Goal: Register for event/course

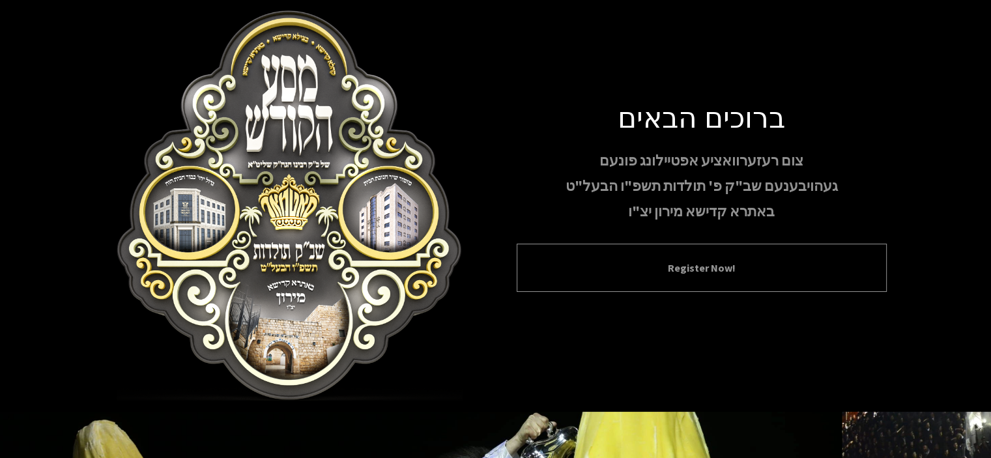
click at [650, 274] on button "Register Now!" at bounding box center [701, 268] width 337 height 16
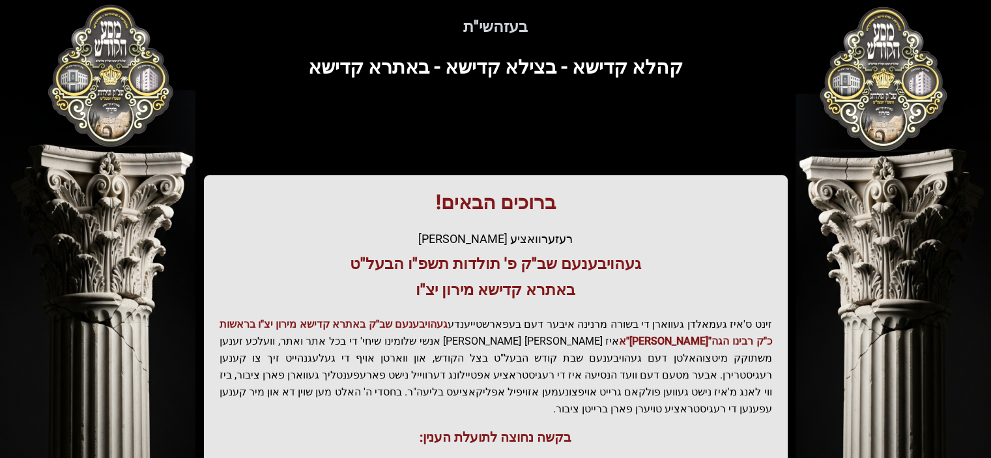
scroll to position [130, 0]
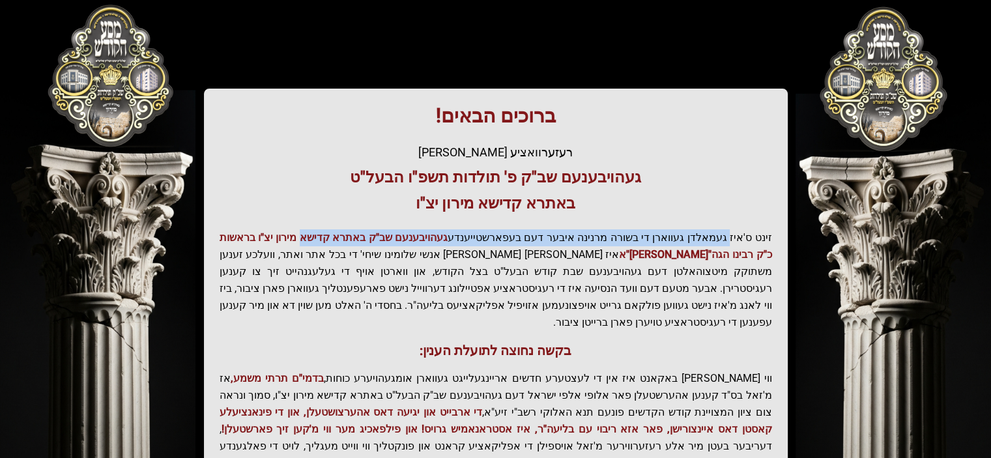
drag, startPoint x: 641, startPoint y: 239, endPoint x: 307, endPoint y: 236, distance: 334.2
click at [310, 235] on p "זינט ס'איז געמאלדן געווארן די בשורה מרנינה איבער דעם בעפארשטייענדע געהויבענעם ש…" at bounding box center [496, 280] width 552 height 102
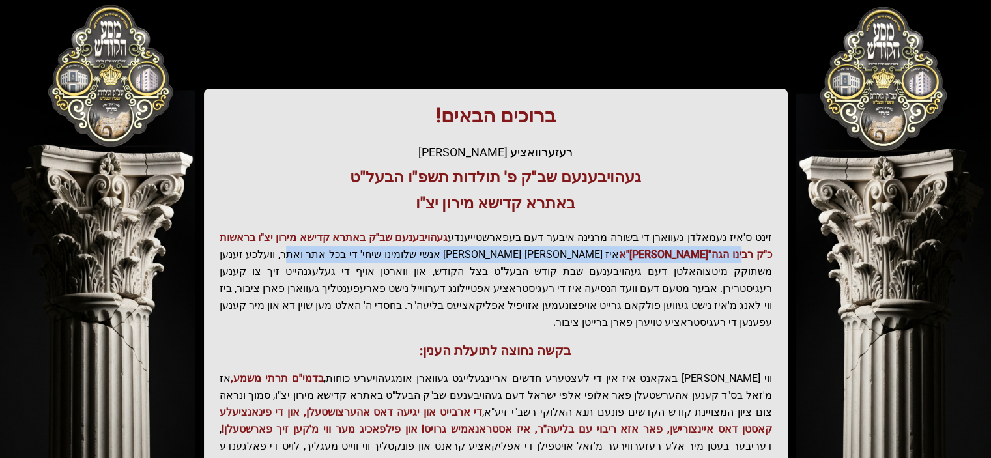
drag, startPoint x: 758, startPoint y: 257, endPoint x: 349, endPoint y: 259, distance: 409.1
click at [365, 259] on p "זינט ס'איז געמאלדן געווארן די בשורה מרנינה איבער דעם בעפארשטייענדע געהויבענעם ש…" at bounding box center [496, 280] width 552 height 102
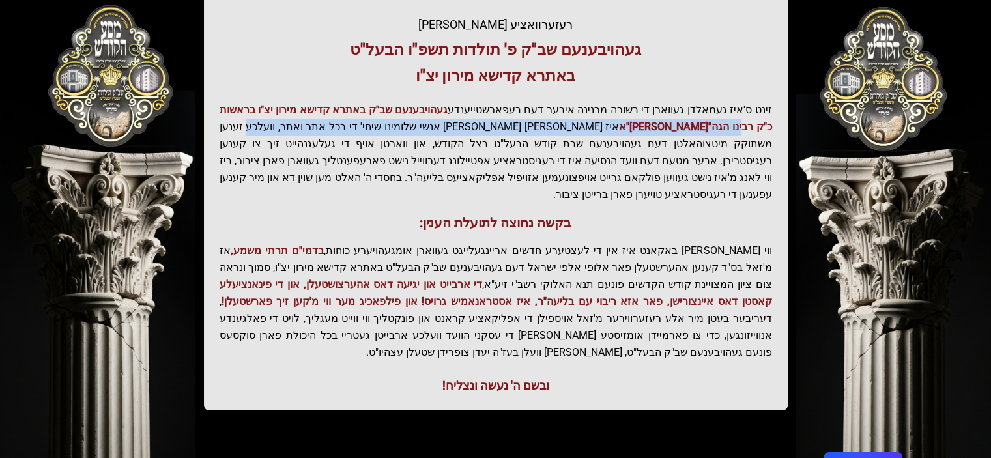
scroll to position [261, 0]
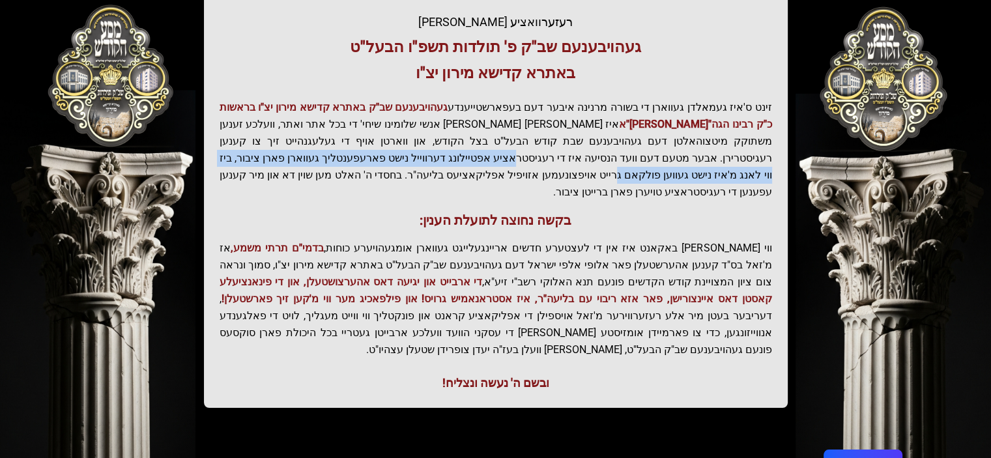
drag, startPoint x: 746, startPoint y: 152, endPoint x: 324, endPoint y: 160, distance: 421.6
click at [324, 160] on p "זינט ס'איז געמאלדן געווארן די בשורה מרנינה איבער דעם בעפארשטייענדע געהויבענעם ש…" at bounding box center [496, 150] width 552 height 102
drag, startPoint x: 711, startPoint y: 153, endPoint x: 679, endPoint y: 160, distance: 32.6
click at [711, 153] on p "זינט ס'איז געמאלדן געווארן די בשורה מרנינה איבער דעם בעפארשטייענדע געהויבענעם ש…" at bounding box center [496, 150] width 552 height 102
click at [560, 156] on p "זינט ס'איז געמאלדן געווארן די בשורה מרנינה איבער דעם בעפארשטייענדע געהויבענעם ש…" at bounding box center [496, 150] width 552 height 102
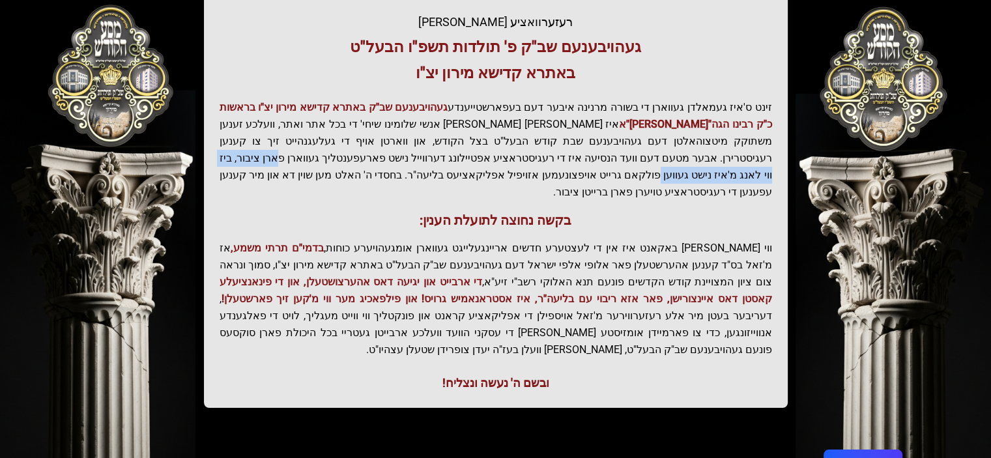
drag, startPoint x: 522, startPoint y: 158, endPoint x: 346, endPoint y: 161, distance: 175.9
click at [348, 161] on p "זינט ס'איז געמאלדן געווארן די בשורה מרנינה איבער דעם בעפארשטייענדע געהויבענעם ש…" at bounding box center [496, 150] width 552 height 102
drag, startPoint x: 340, startPoint y: 162, endPoint x: 223, endPoint y: 162, distance: 117.3
click at [223, 162] on p "זינט ס'איז געמאלדן געווארן די בשורה מרנינה איבער דעם בעפארשטייענדע געהויבענעם ש…" at bounding box center [496, 150] width 552 height 102
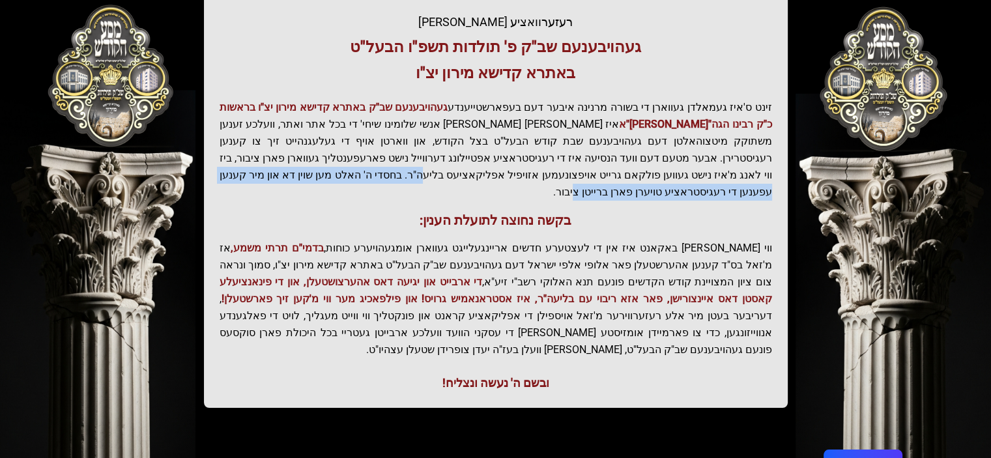
drag, startPoint x: 672, startPoint y: 183, endPoint x: 323, endPoint y: 179, distance: 349.2
click at [327, 179] on p "זינט ס'איז געמאלדן געווארן די בשורה מרנינה איבער דעם בעפארשטייענדע געהויבענעם ש…" at bounding box center [496, 150] width 552 height 102
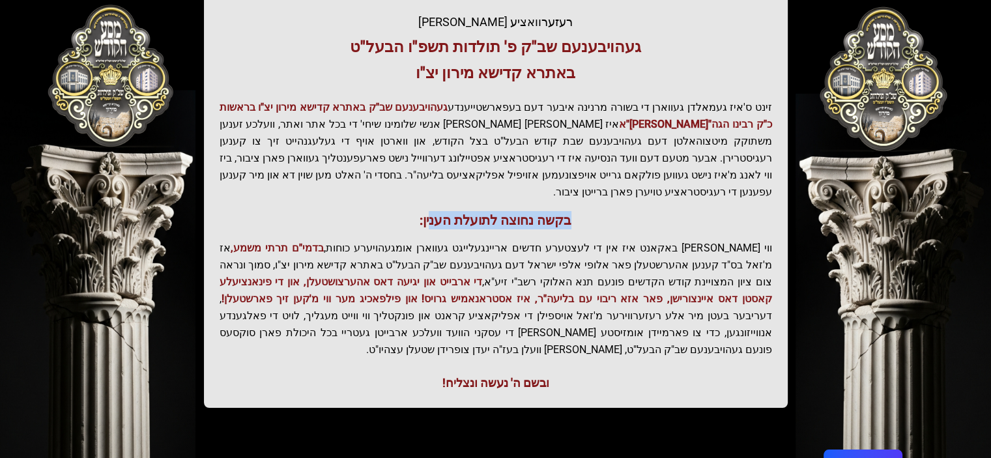
drag, startPoint x: 555, startPoint y: 207, endPoint x: 433, endPoint y: 207, distance: 122.5
click at [433, 211] on h3 "בקשה נחוצה לתועלת הענין:" at bounding box center [496, 220] width 552 height 18
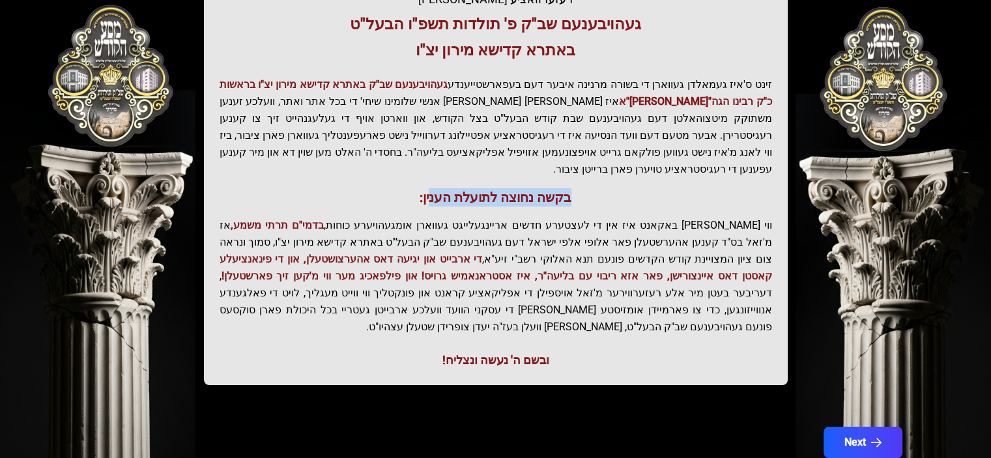
scroll to position [296, 0]
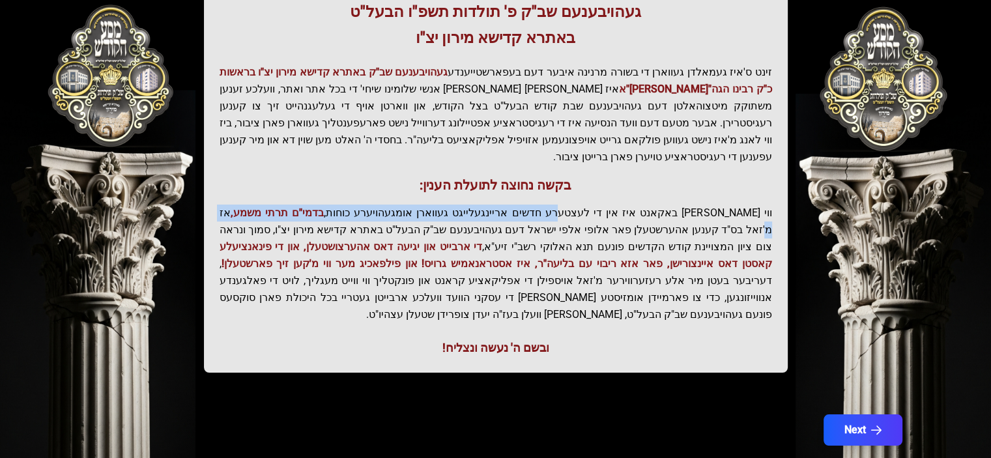
drag, startPoint x: 593, startPoint y: 195, endPoint x: 287, endPoint y: 199, distance: 306.2
click at [287, 205] on p "ווי שוין ברייט באקאנט איז אין די לעצטערע חדשים אריינגעלייגט געווארן אומגעהויערע…" at bounding box center [496, 264] width 552 height 119
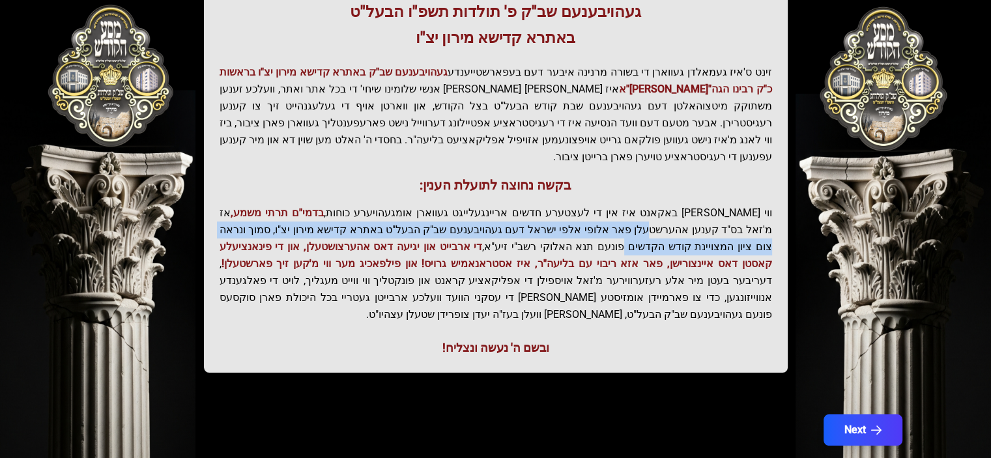
drag, startPoint x: 714, startPoint y: 211, endPoint x: 194, endPoint y: 210, distance: 519.9
click at [194, 210] on div "בעזהשי"ת קהלא קדישא - בצילא קדישא - באתרא קדישא ברוכים הבאים! רעזערוואציע אפטיי…" at bounding box center [496, 65] width 834 height 658
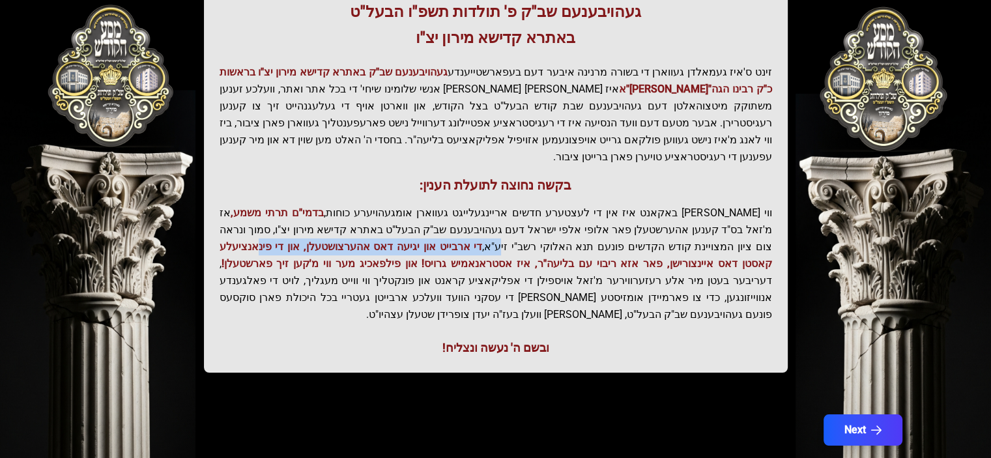
drag, startPoint x: 661, startPoint y: 223, endPoint x: 422, endPoint y: 231, distance: 239.2
click at [423, 229] on p "ווי שוין ברייט באקאנט איז אין די לעצטערע חדשים אריינגעלייגט געווארן אומגעהויערע…" at bounding box center [496, 264] width 552 height 119
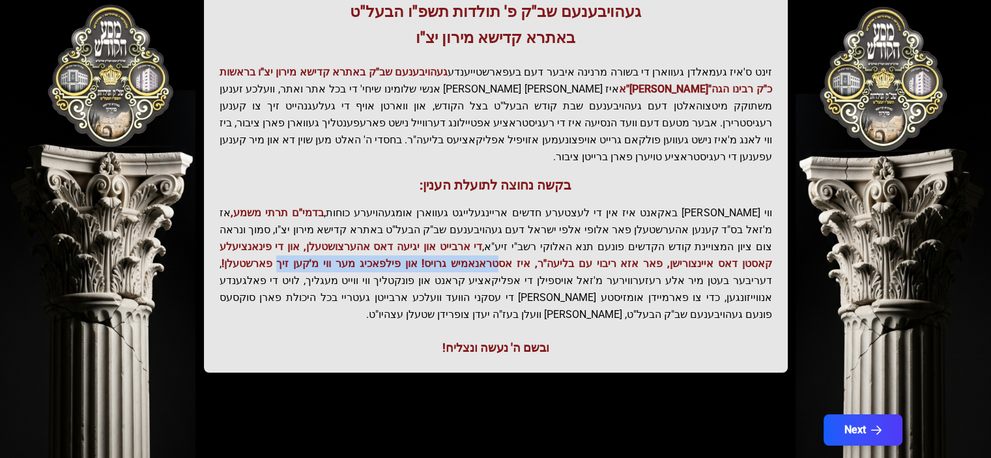
drag, startPoint x: 696, startPoint y: 250, endPoint x: 500, endPoint y: 251, distance: 196.7
click at [500, 251] on span "די ארבייט און יגיעה דאס אהערצושטעלן, און די פינאנציעלע קאסטן דאס איינצורישן, פא…" at bounding box center [496, 254] width 552 height 29
click at [850, 414] on button "Next" at bounding box center [862, 430] width 83 height 33
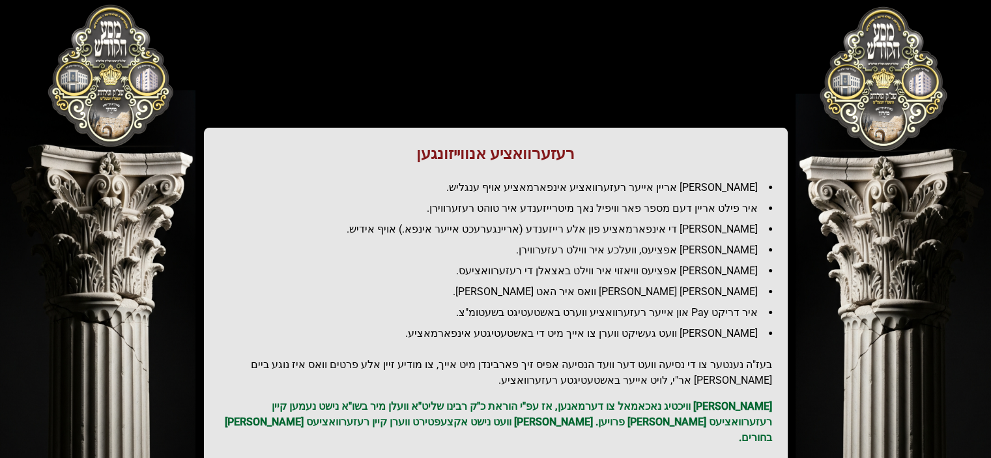
scroll to position [0, 0]
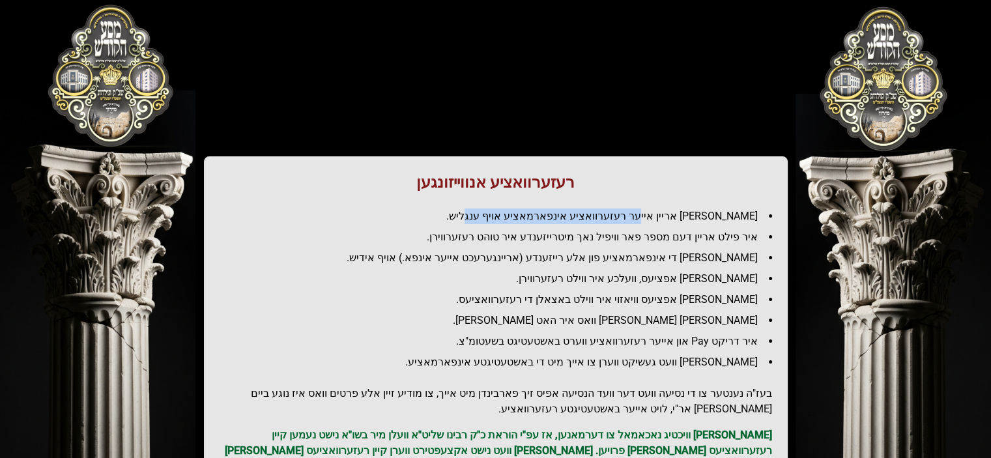
drag, startPoint x: 588, startPoint y: 217, endPoint x: 478, endPoint y: 220, distance: 110.8
click at [478, 220] on li "[PERSON_NAME] אריין אייער רעזערוואציע אינפארמאציע אויף ענגליש." at bounding box center [501, 216] width 542 height 16
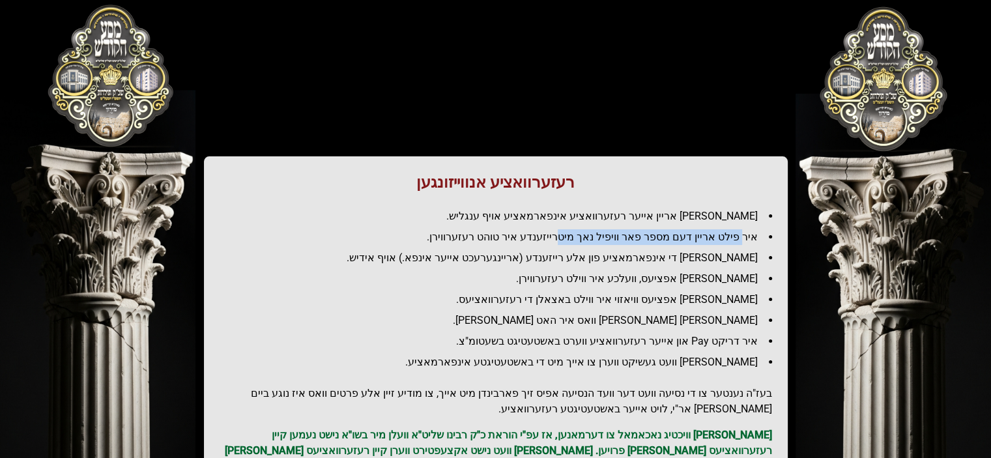
drag, startPoint x: 736, startPoint y: 240, endPoint x: 575, endPoint y: 242, distance: 160.9
click at [576, 242] on li "איר פילט אריין דעם מספר פאר וויפיל נאך מיטרייזענדע איר טוהט רעזערווירן." at bounding box center [501, 237] width 542 height 16
drag, startPoint x: 562, startPoint y: 235, endPoint x: 423, endPoint y: 231, distance: 139.5
click at [442, 233] on li "איר פילט אריין דעם מספר פאר וויפיל נאך מיטרייזענדע איר טוהט רעזערווירן." at bounding box center [501, 237] width 542 height 16
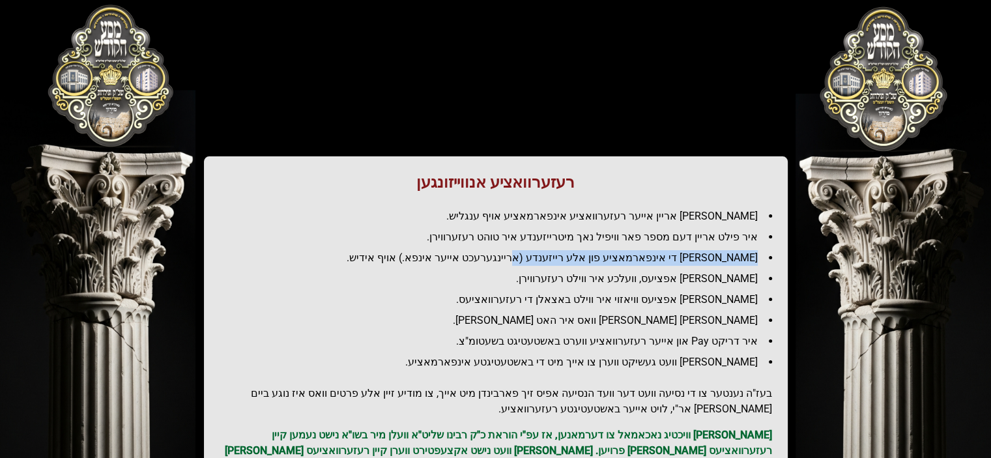
drag, startPoint x: 756, startPoint y: 259, endPoint x: 524, endPoint y: 255, distance: 232.0
click at [538, 257] on li "[PERSON_NAME] די אינפארמאציע פון אלע רייזענדע (אריינגערעכט אייער אינפא.) אויף א…" at bounding box center [501, 258] width 542 height 16
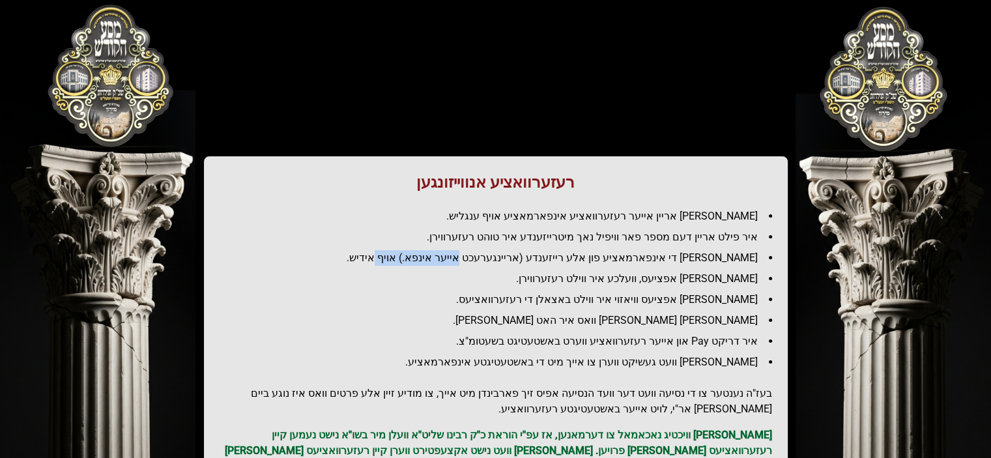
drag, startPoint x: 498, startPoint y: 260, endPoint x: 401, endPoint y: 260, distance: 97.1
click at [422, 260] on li "[PERSON_NAME] די אינפארמאציע פון אלע רייזענדע (אריינגערעכט אייער אינפא.) אויף א…" at bounding box center [501, 258] width 542 height 16
drag, startPoint x: 714, startPoint y: 281, endPoint x: 579, endPoint y: 275, distance: 135.6
click at [592, 275] on li "[PERSON_NAME] אפציעס, וועלכע איר ווילט רעזערווירן." at bounding box center [501, 279] width 542 height 16
drag, startPoint x: 533, startPoint y: 279, endPoint x: 498, endPoint y: 279, distance: 35.2
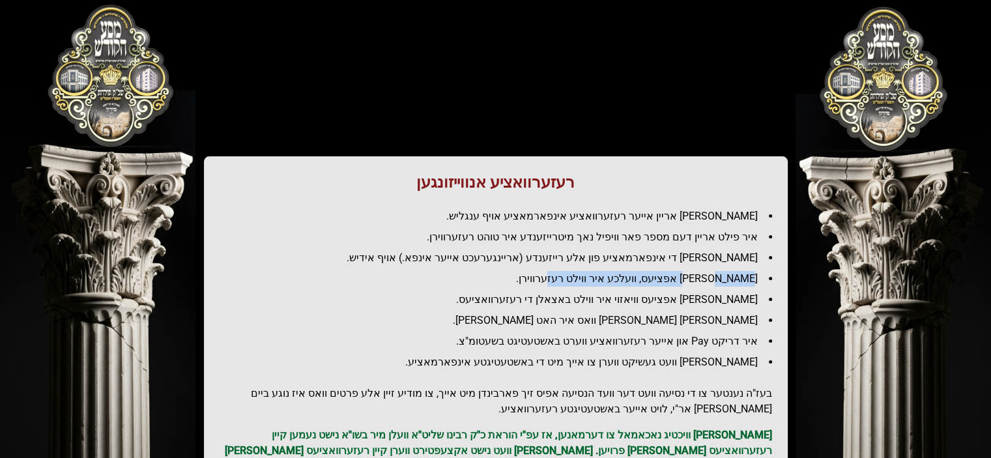
click at [498, 279] on li "[PERSON_NAME] אפציעס, וועלכע איר ווילט רעזערווירן." at bounding box center [501, 279] width 542 height 16
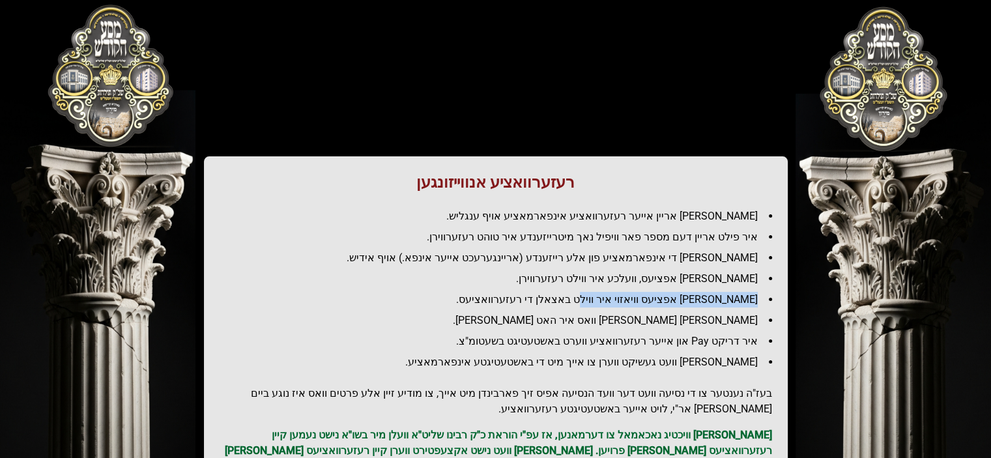
drag, startPoint x: 756, startPoint y: 299, endPoint x: 595, endPoint y: 301, distance: 160.3
click at [597, 301] on li "[PERSON_NAME] אפציעס וויאזוי איר ווילט באצאלן די רעזערוואציעס." at bounding box center [501, 300] width 542 height 16
drag, startPoint x: 491, startPoint y: 296, endPoint x: 412, endPoint y: 294, distance: 78.9
click at [416, 294] on li "[PERSON_NAME] אפציעס וויאזוי איר ווילט באצאלן די רעזערוואציעס." at bounding box center [501, 300] width 542 height 16
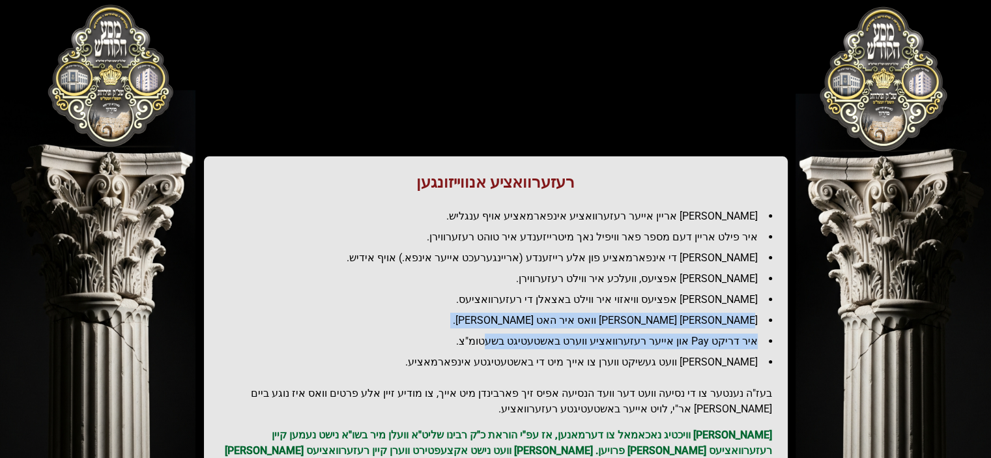
drag, startPoint x: 751, startPoint y: 325, endPoint x: 479, endPoint y: 333, distance: 271.8
click at [493, 333] on ul "[PERSON_NAME] אריין אייער רעזערוואציע אינפארמאציע אויף ענגליש. איר פילט אריין ד…" at bounding box center [496, 289] width 552 height 162
click at [559, 319] on li "[PERSON_NAME] [PERSON_NAME] וואס איר האט [PERSON_NAME]." at bounding box center [501, 321] width 542 height 16
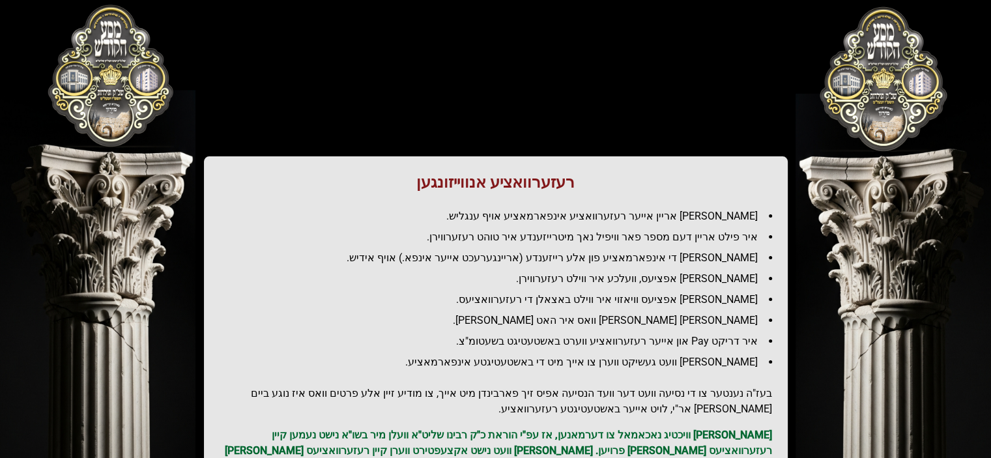
click at [481, 340] on li "איר דריקט Pay און אייער רעזערוואציע ווערט באשטעטיגט בשעטומ"צ." at bounding box center [501, 342] width 542 height 16
drag, startPoint x: 712, startPoint y: 341, endPoint x: 461, endPoint y: 335, distance: 250.9
click at [474, 335] on li "איר דריקט Pay און אייער רעזערוואציע ווערט באשטעטיגט בשעטומ"צ." at bounding box center [501, 342] width 542 height 16
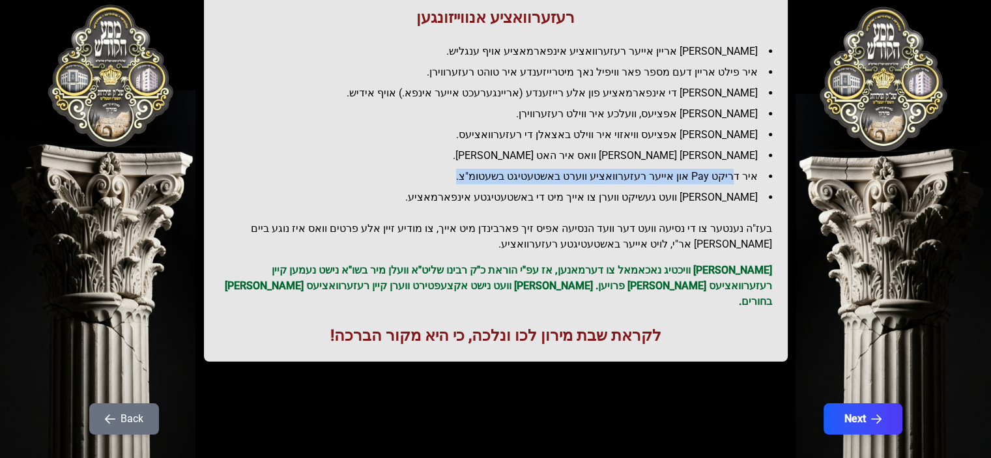
scroll to position [172, 0]
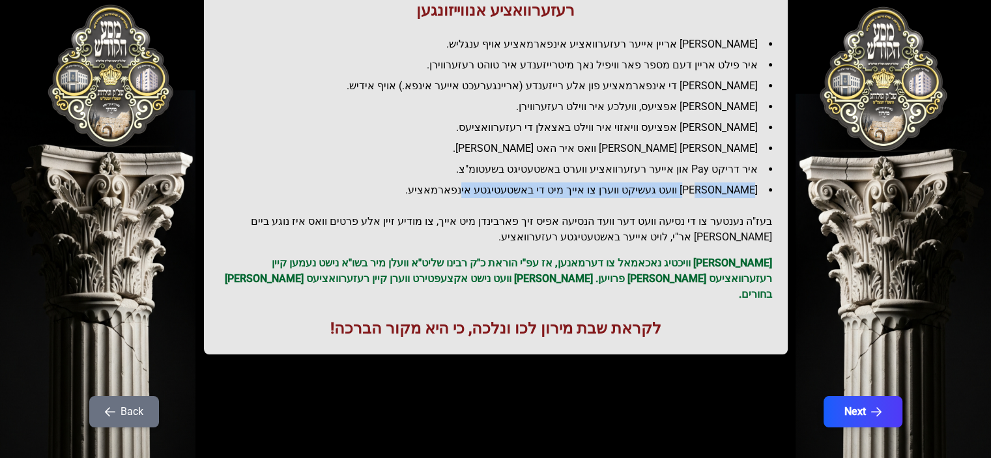
drag, startPoint x: 667, startPoint y: 190, endPoint x: 401, endPoint y: 190, distance: 265.8
click at [408, 190] on li "[PERSON_NAME] וועט געשיקט ווערן צו אייך מיט די באשטעטיגטע אינפארמאציע." at bounding box center [501, 190] width 542 height 16
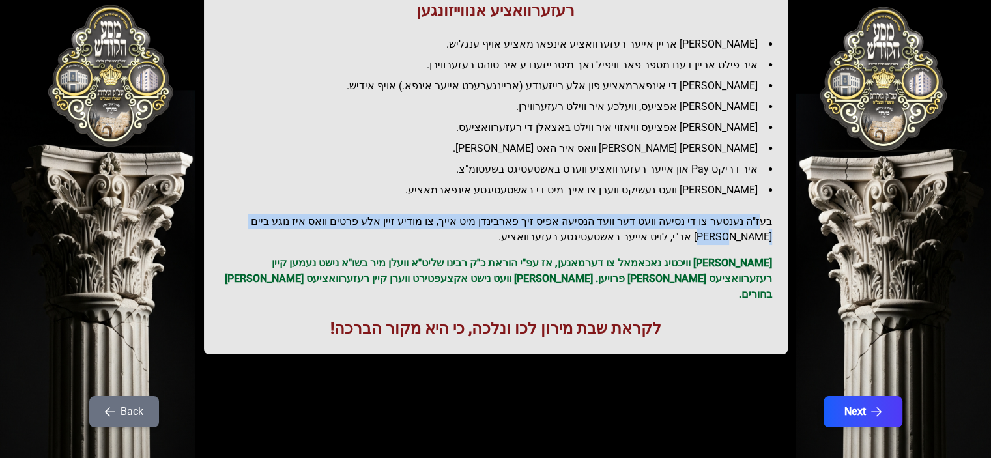
drag, startPoint x: 755, startPoint y: 217, endPoint x: 261, endPoint y: 212, distance: 493.8
click at [261, 210] on div "רעזערוואציע אנווייזונגען איר לייגט אריין אייער רעזערוואציע אינפארמאציע אויף ענג…" at bounding box center [496, 169] width 584 height 370
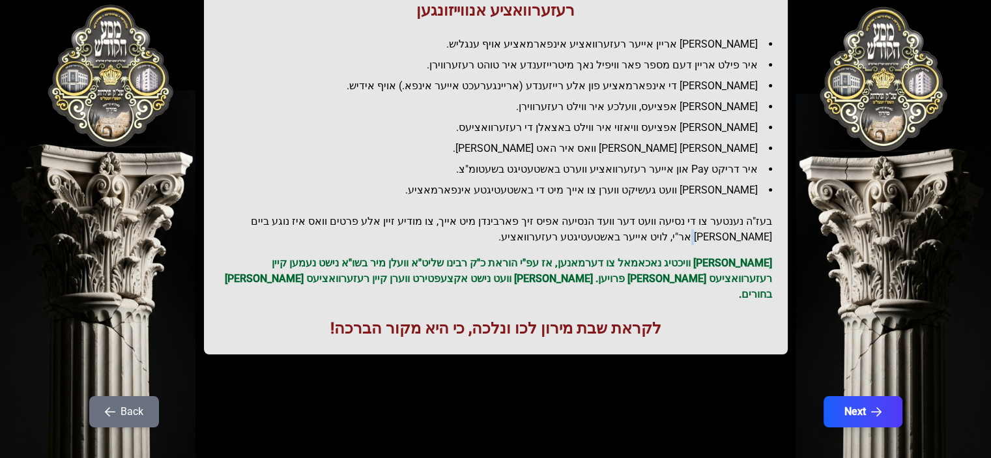
click at [235, 224] on h2 "בעז"ה נענטער צו די נסיעה וועט דער וועד הנסיעה אפיס זיך פארבינדן מיט אייך, צו מו…" at bounding box center [496, 229] width 552 height 31
drag, startPoint x: 693, startPoint y: 239, endPoint x: 601, endPoint y: 247, distance: 92.8
click at [600, 239] on h2 "בעז"ה נענטער צו די נסיעה וועט דער וועד הנסיעה אפיס זיך פארבינדן מיט אייך, צו מו…" at bounding box center [496, 229] width 552 height 31
click at [837, 395] on button "Next" at bounding box center [862, 411] width 83 height 33
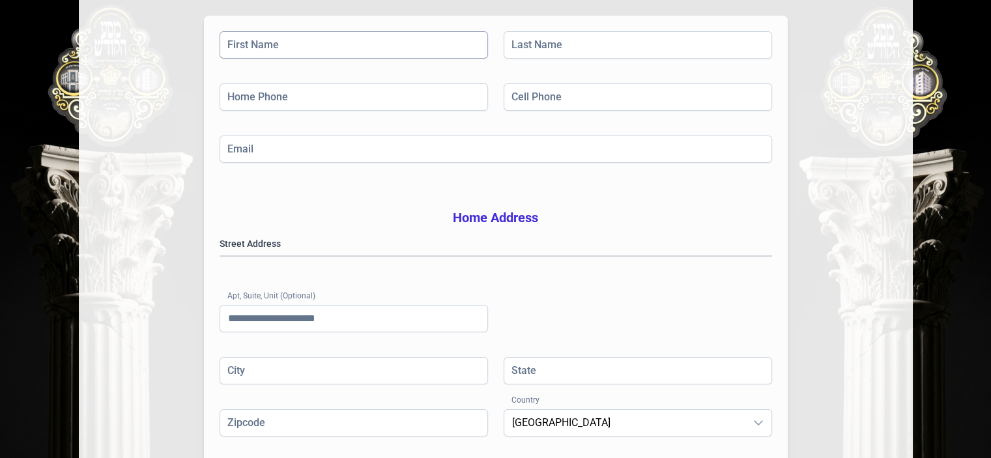
scroll to position [0, 0]
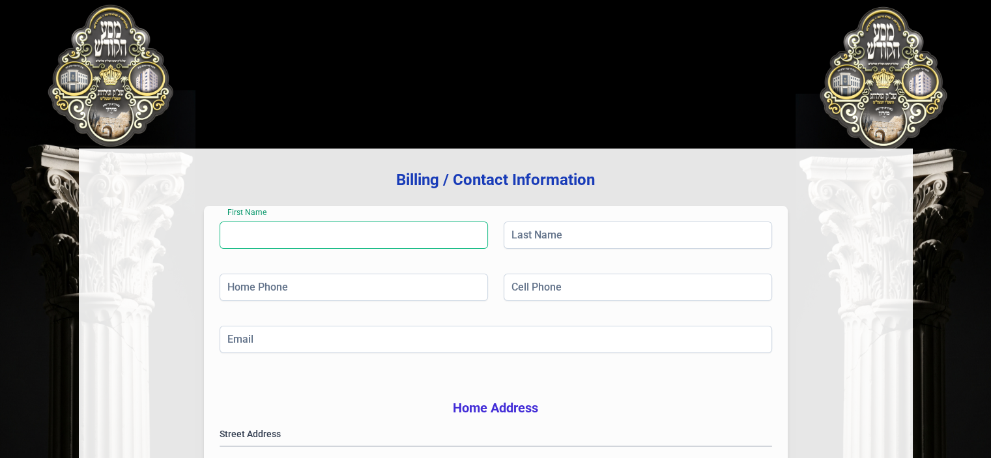
click at [330, 238] on input "First Name" at bounding box center [354, 235] width 268 height 27
type input "*****"
type input "*******"
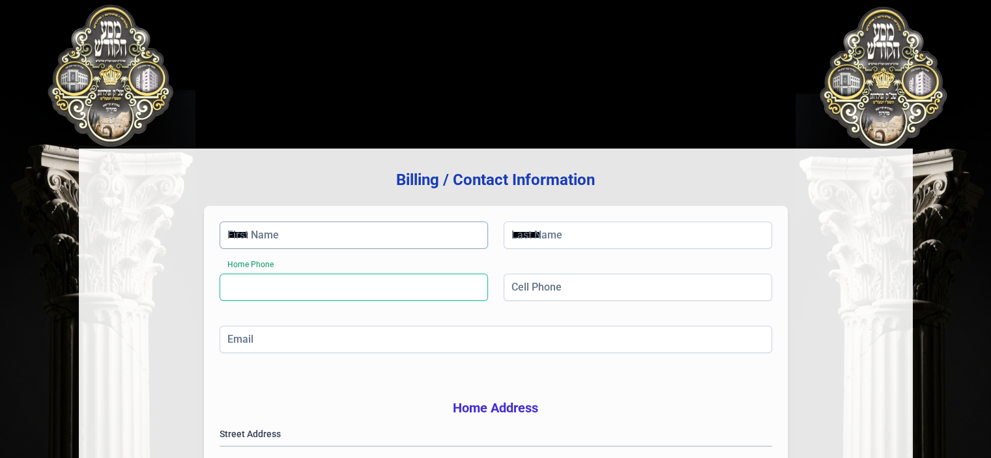
type input "**********"
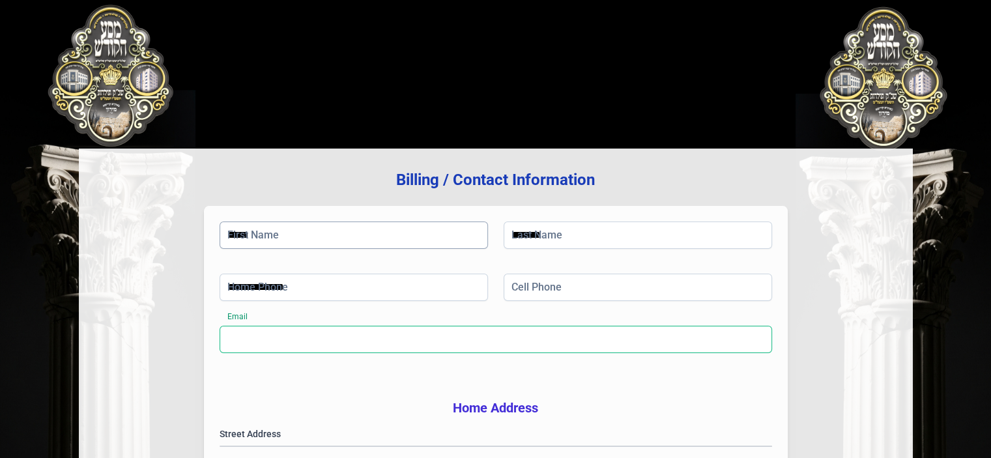
type input "**********"
type input "***"
type input "**********"
type input "**"
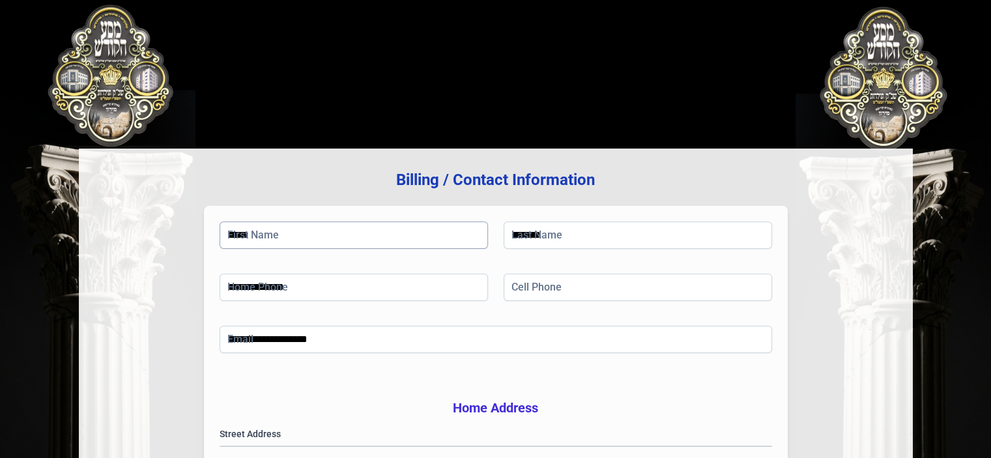
type input "*****"
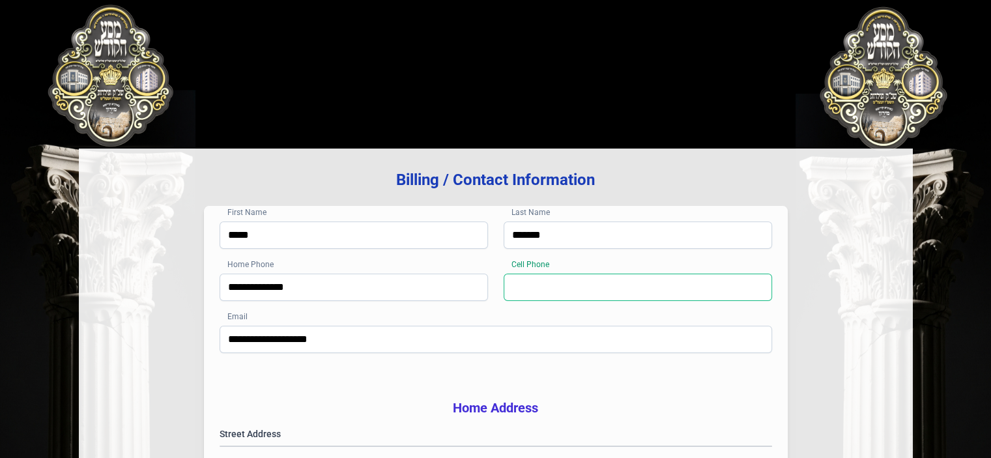
click at [552, 292] on input "Cell Phone" at bounding box center [638, 287] width 268 height 27
type input "**********"
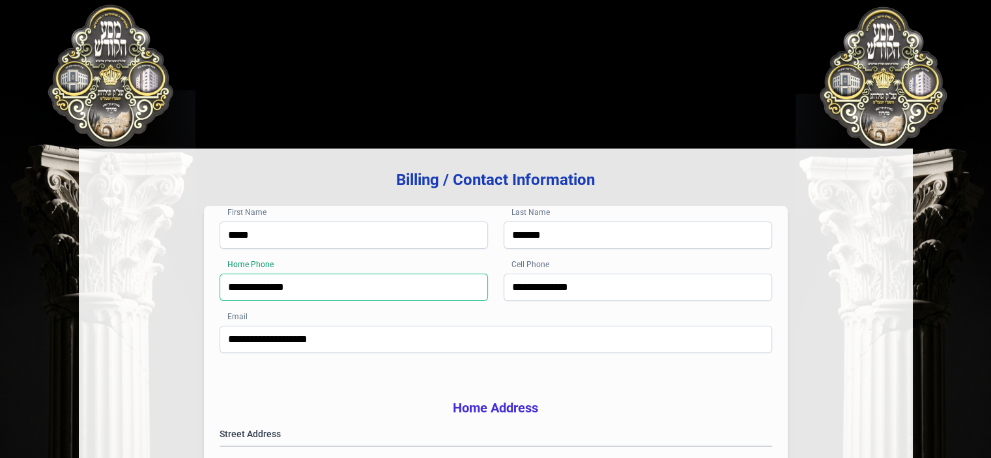
drag, startPoint x: 342, startPoint y: 289, endPoint x: 208, endPoint y: 289, distance: 133.6
click at [208, 289] on div "**********" at bounding box center [496, 436] width 584 height 461
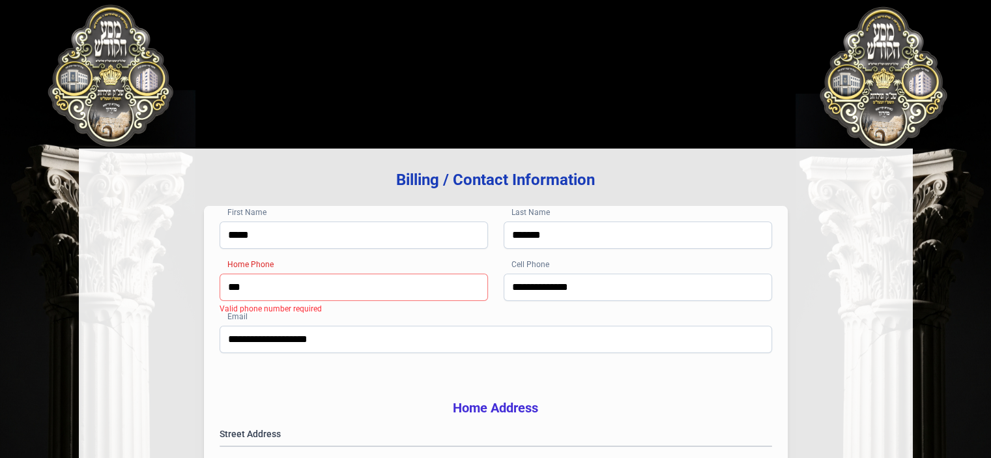
type input "**"
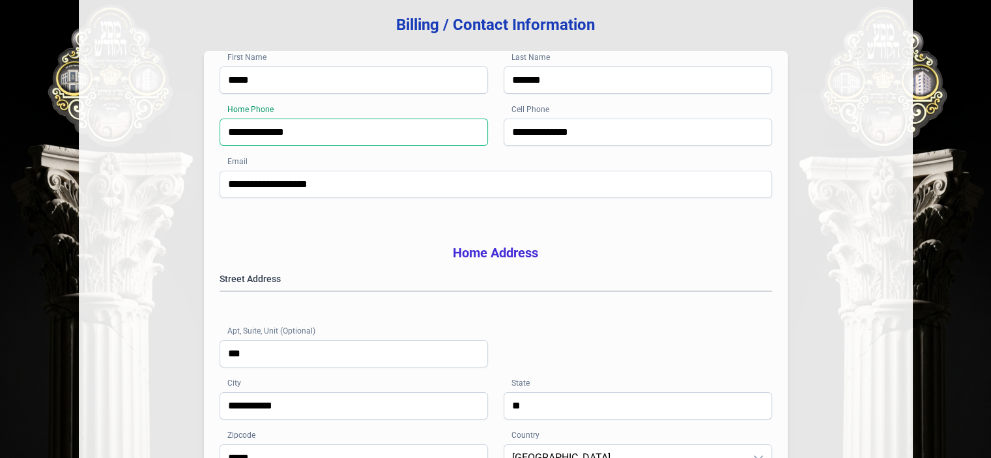
scroll to position [195, 0]
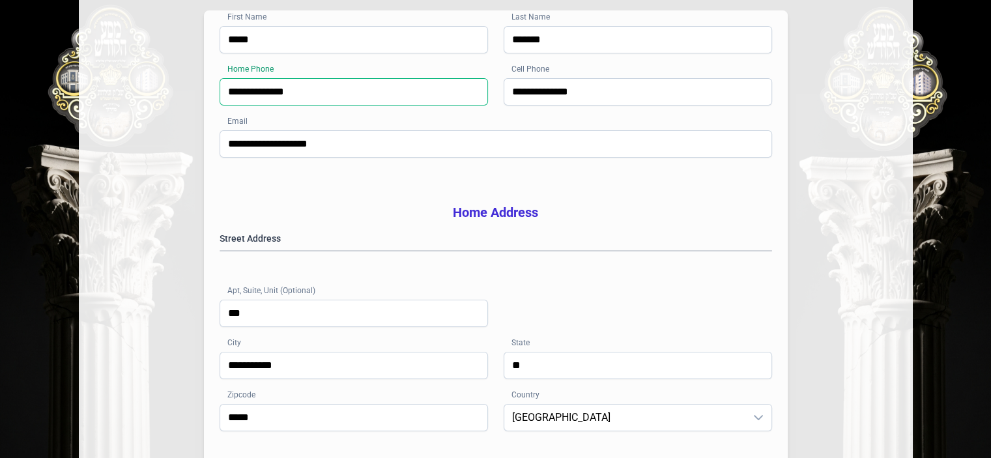
type input "**********"
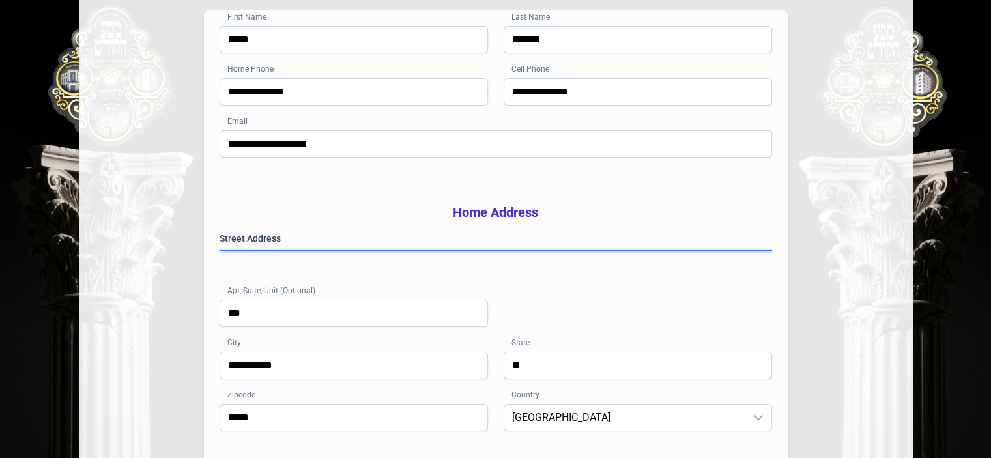
click at [220, 251] on gmp-place-autocomplete at bounding box center [220, 251] width 0 height 0
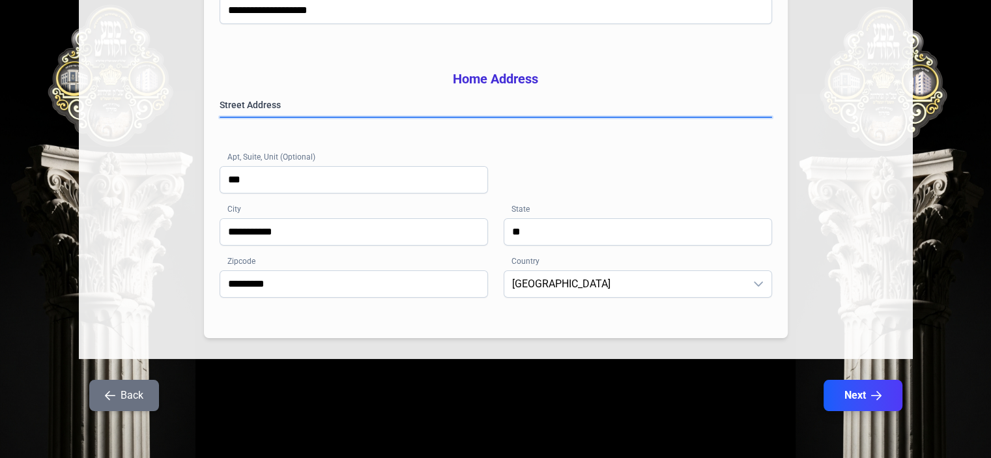
scroll to position [348, 0]
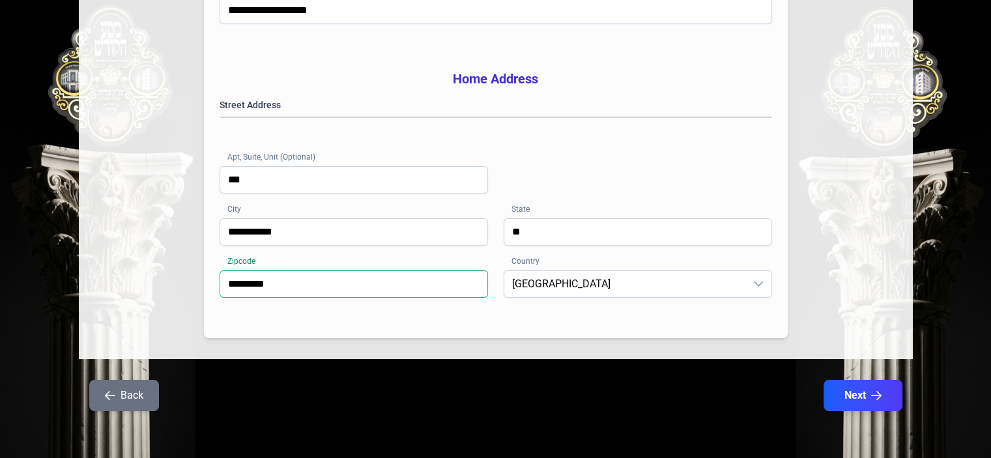
click at [310, 281] on input "*********" at bounding box center [354, 283] width 268 height 27
type input "*****"
click at [865, 394] on button "Next" at bounding box center [862, 395] width 83 height 33
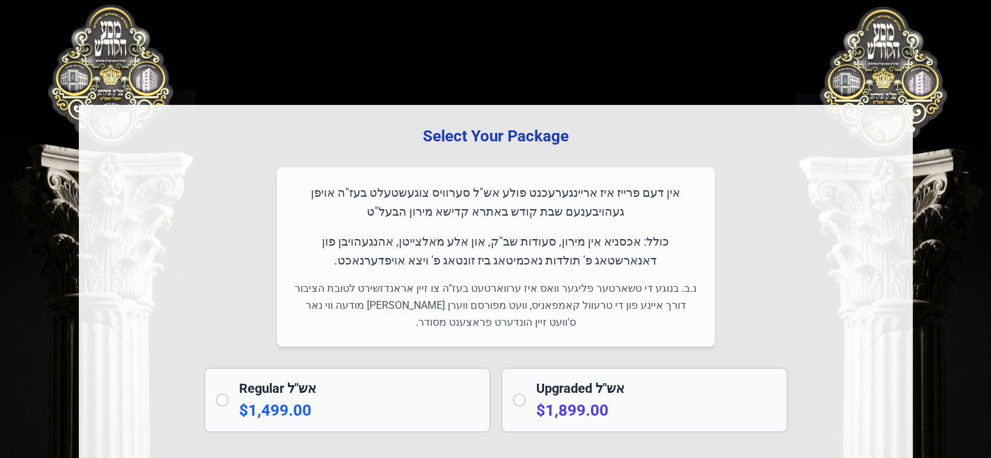
scroll to position [0, 0]
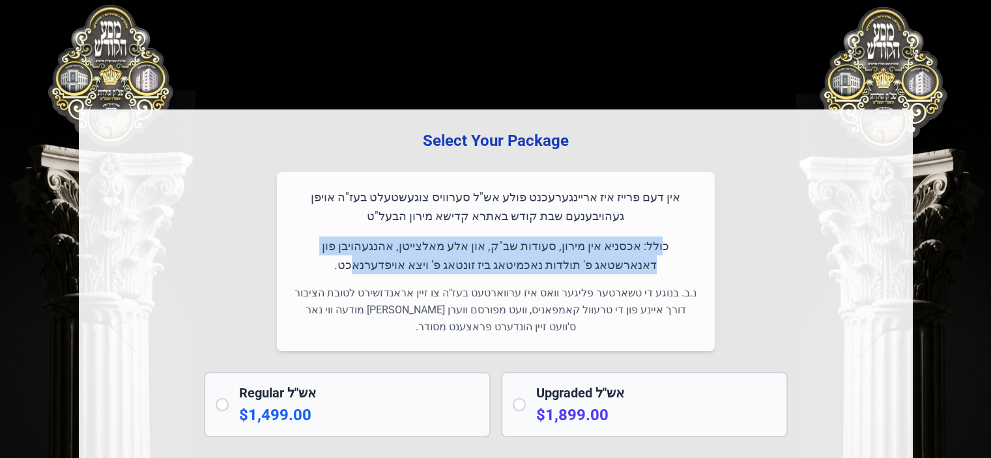
drag, startPoint x: 670, startPoint y: 244, endPoint x: 404, endPoint y: 261, distance: 266.3
click at [404, 261] on p "כולל: אכסניא אין מירון, סעודות שב"ק, און אלע מאלצייטן, אהנגעהויבן פון דאנארשטאג…" at bounding box center [496, 255] width 407 height 38
click at [500, 242] on p "כולל: אכסניא אין מירון, סעודות שב"ק, און אלע מאלצייטן, אהנגעהויבן פון דאנארשטאג…" at bounding box center [496, 255] width 407 height 38
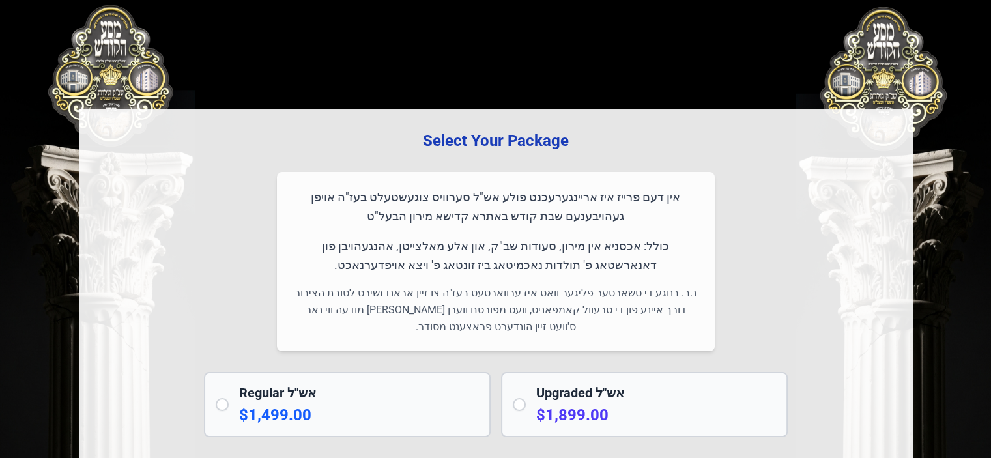
drag, startPoint x: 456, startPoint y: 242, endPoint x: 373, endPoint y: 273, distance: 88.4
click at [373, 273] on p "כולל: אכסניא אין מירון, סעודות שב"ק, און אלע מאלצייטן, אהנגעהויבן פון דאנארשטאג…" at bounding box center [496, 255] width 407 height 38
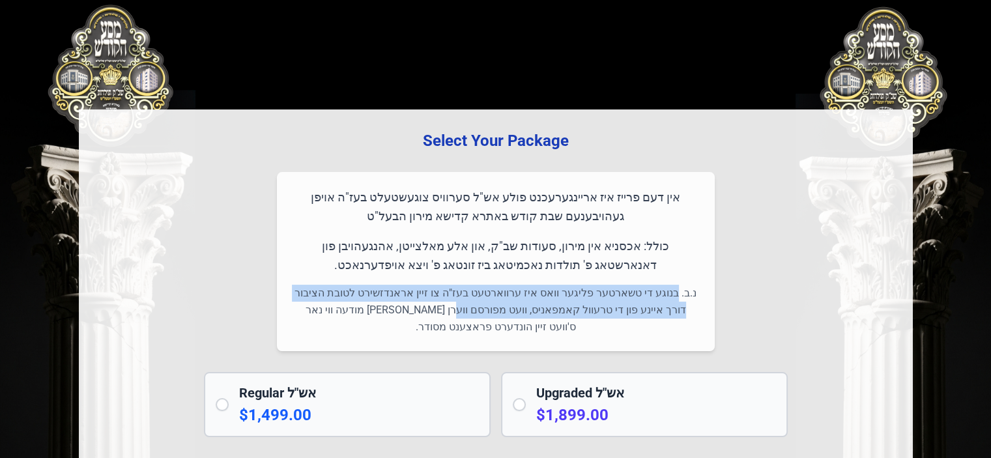
drag, startPoint x: 672, startPoint y: 296, endPoint x: 503, endPoint y: 306, distance: 169.6
click at [503, 306] on p "נ.ב. בנוגע די טשארטער פליגער וואס איז ערווארטעט בעז"ה צו זיין אראנדזשירט לטובת …" at bounding box center [496, 310] width 407 height 51
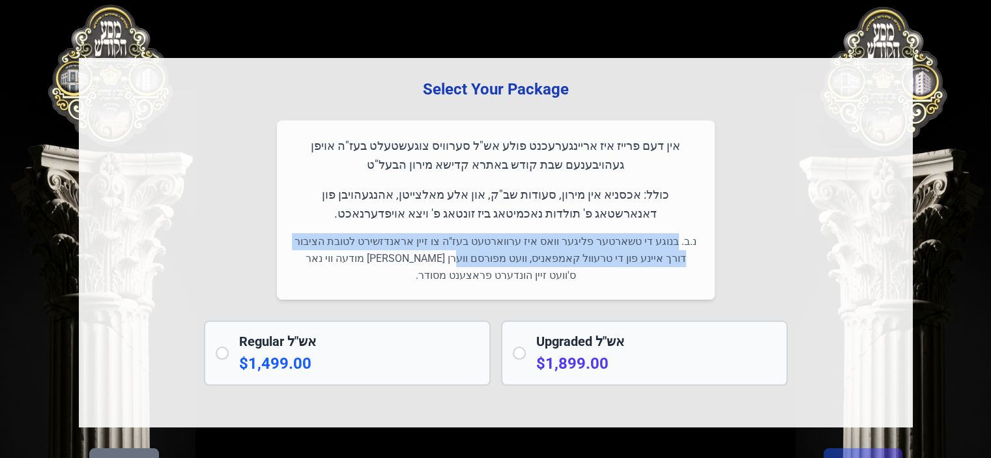
scroll to position [119, 0]
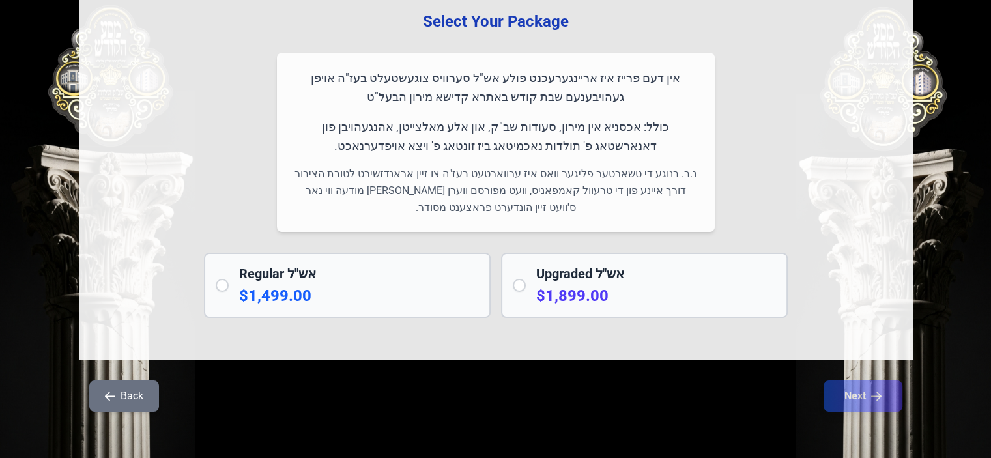
click at [274, 281] on h2 "Regular אש"ל" at bounding box center [359, 273] width 240 height 18
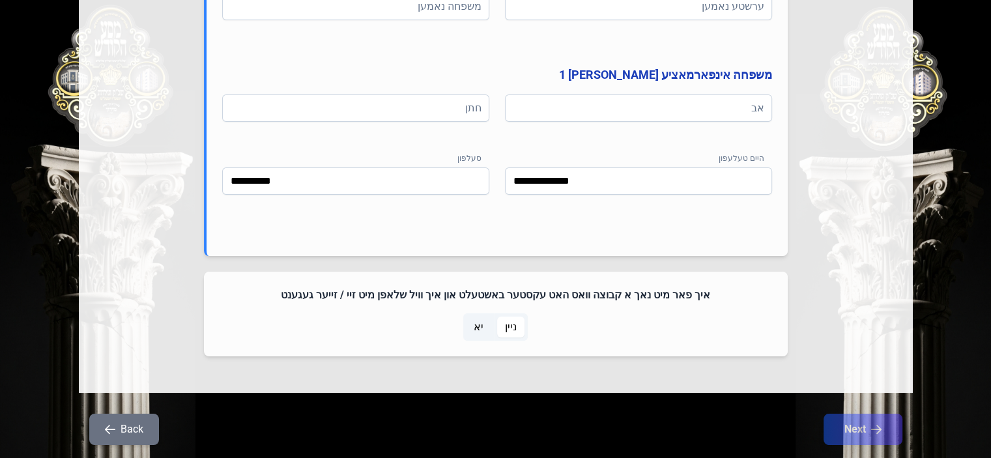
scroll to position [777, 0]
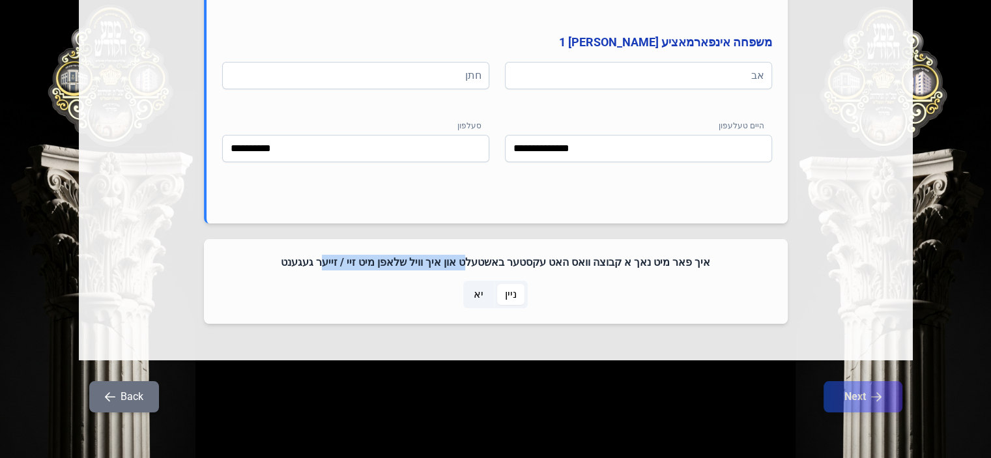
drag, startPoint x: 417, startPoint y: 265, endPoint x: 306, endPoint y: 264, distance: 110.8
click at [310, 264] on h4 "איך פאר מיט נאך א קבוצה וואס האט עקסטער באשטעלט און איך וויל שלאפן מיט זיי / זי…" at bounding box center [496, 263] width 552 height 16
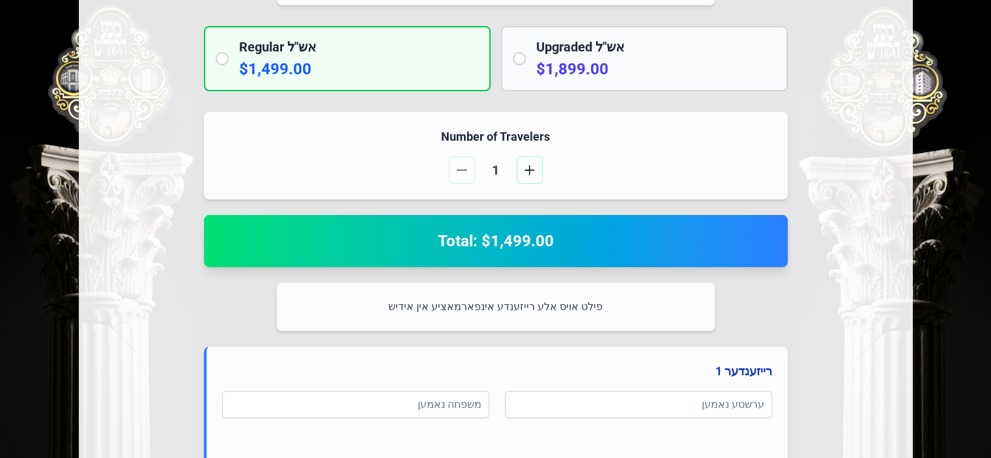
scroll to position [521, 0]
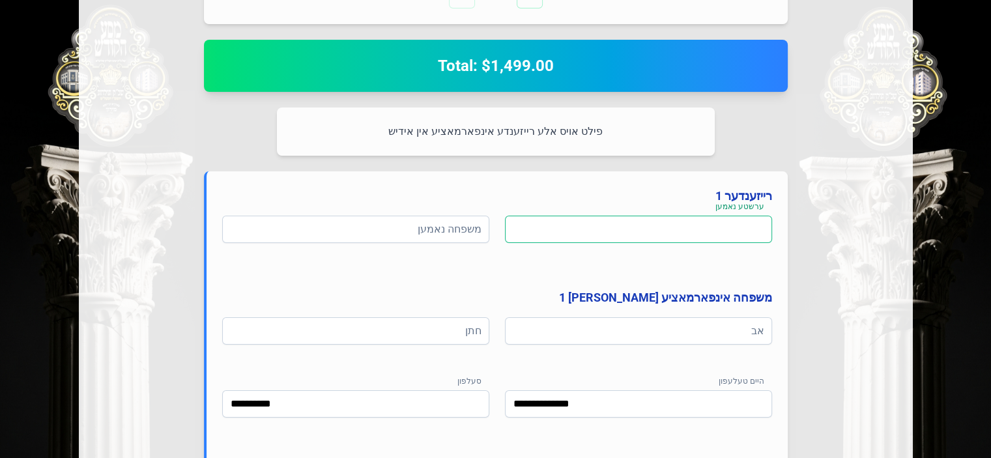
click at [683, 225] on input at bounding box center [638, 229] width 267 height 27
type input "*"
type input "****"
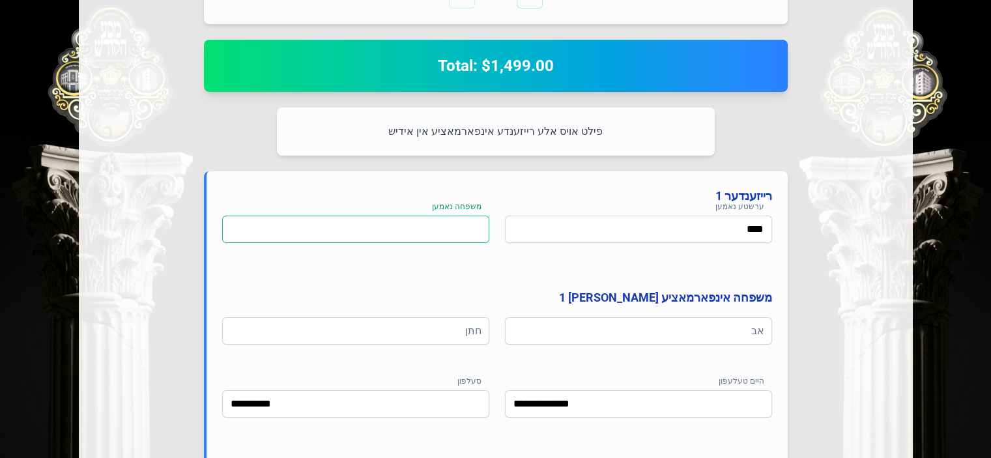
click at [413, 232] on input at bounding box center [355, 229] width 267 height 27
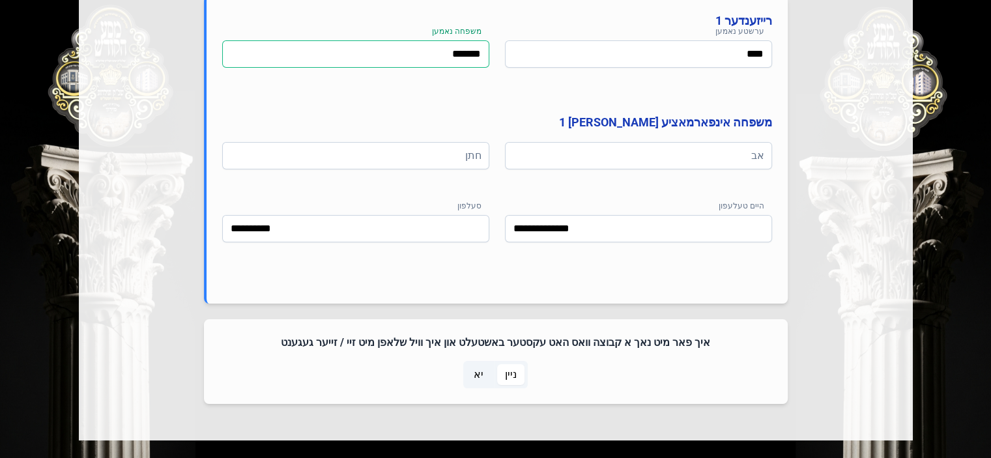
scroll to position [717, 0]
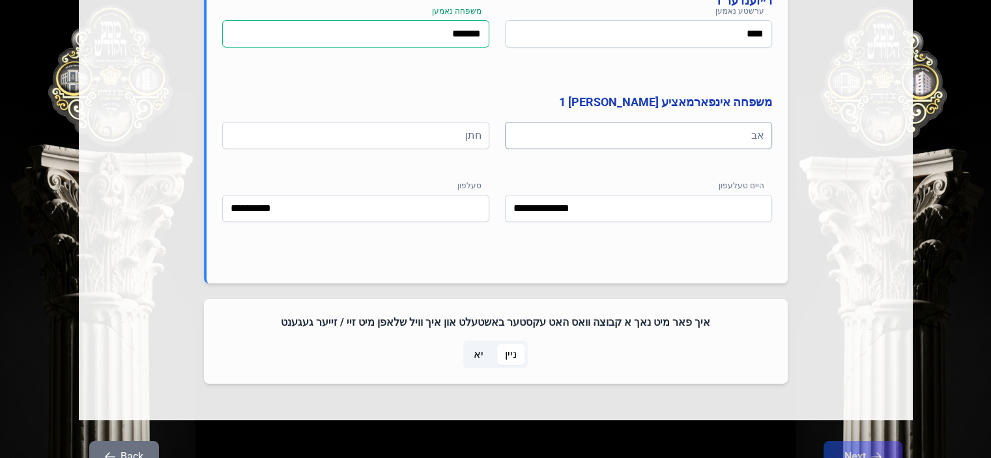
type input "*******"
click at [711, 135] on input at bounding box center [638, 135] width 267 height 27
type input "********"
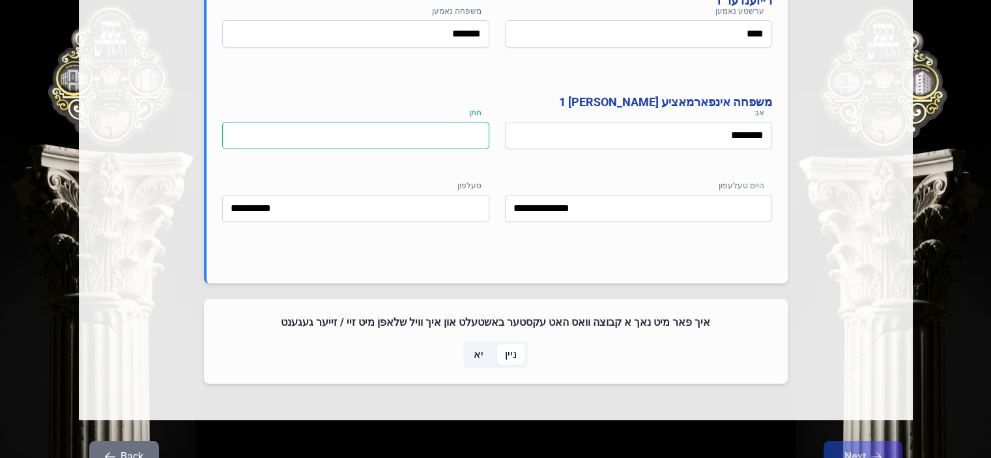
click at [421, 130] on input at bounding box center [355, 135] width 267 height 27
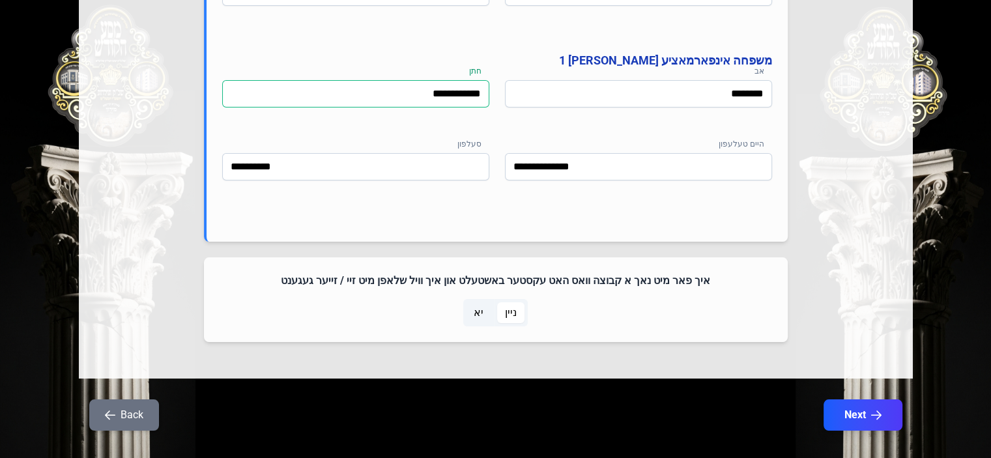
scroll to position [777, 0]
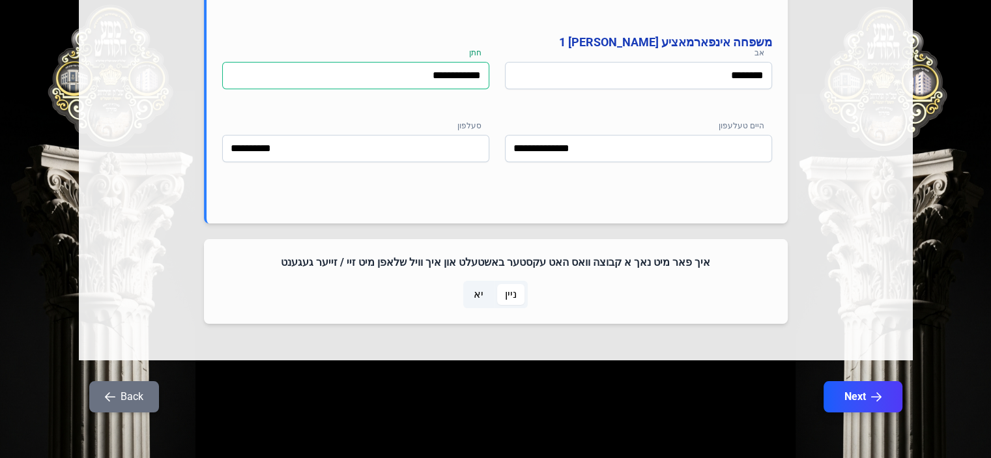
type input "**********"
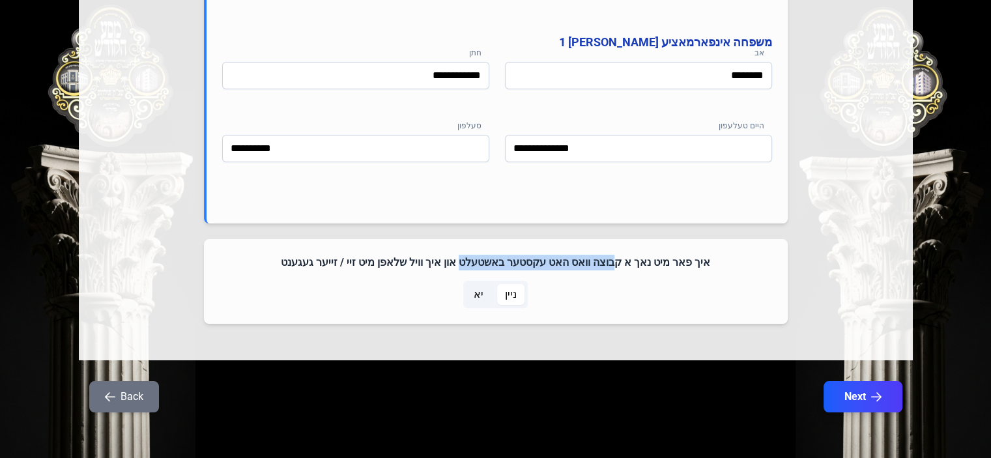
drag, startPoint x: 498, startPoint y: 264, endPoint x: 404, endPoint y: 268, distance: 93.9
click at [408, 264] on h4 "איך פאר מיט נאך א קבוצה וואס האט עקסטער באשטעלט און איך וויל שלאפן מיט זיי / זי…" at bounding box center [496, 263] width 552 height 16
click at [508, 294] on span "ניין" at bounding box center [511, 295] width 12 height 16
drag, startPoint x: 504, startPoint y: 292, endPoint x: 513, endPoint y: 293, distance: 8.5
click at [507, 292] on span "ניין" at bounding box center [511, 295] width 12 height 16
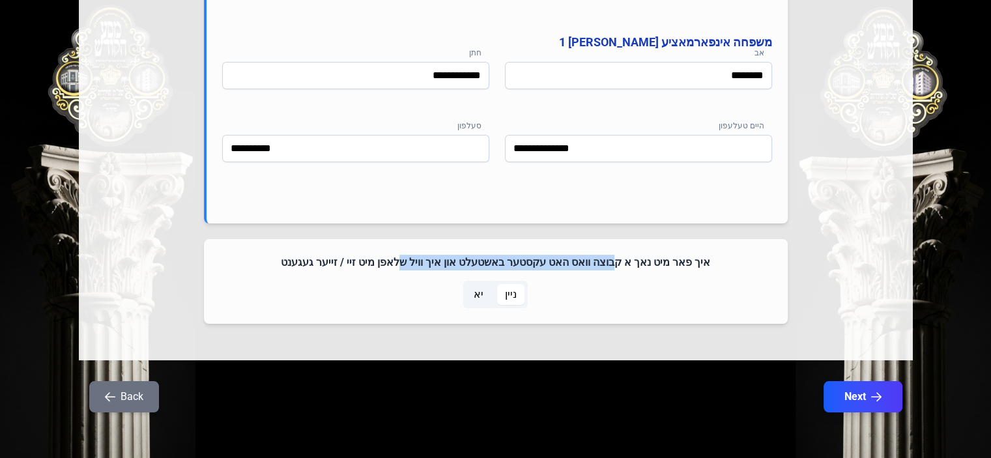
click at [513, 293] on span "ניין" at bounding box center [511, 295] width 12 height 16
click at [417, 250] on div "איך פאר מיט נאך א קבוצה וואס האט עקסטער באשטעלט און איך וויל שלאפן מיט זיי / זי…" at bounding box center [496, 281] width 584 height 85
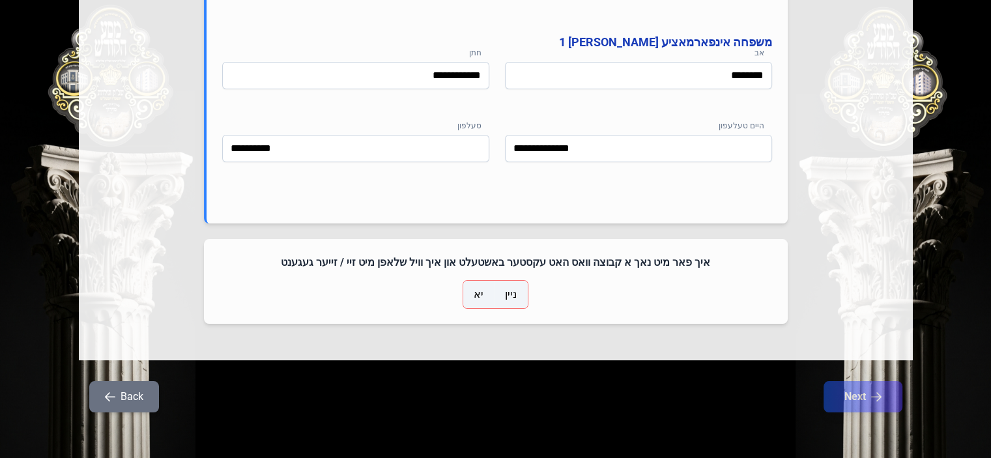
click at [360, 257] on h4 "איך פאר מיט נאך א קבוצה וואס האט עקסטער באשטעלט און איך וויל שלאפן מיט זיי / זי…" at bounding box center [496, 263] width 552 height 16
click at [558, 148] on input "**********" at bounding box center [638, 148] width 267 height 27
click at [476, 296] on span "יא" at bounding box center [479, 295] width 10 height 16
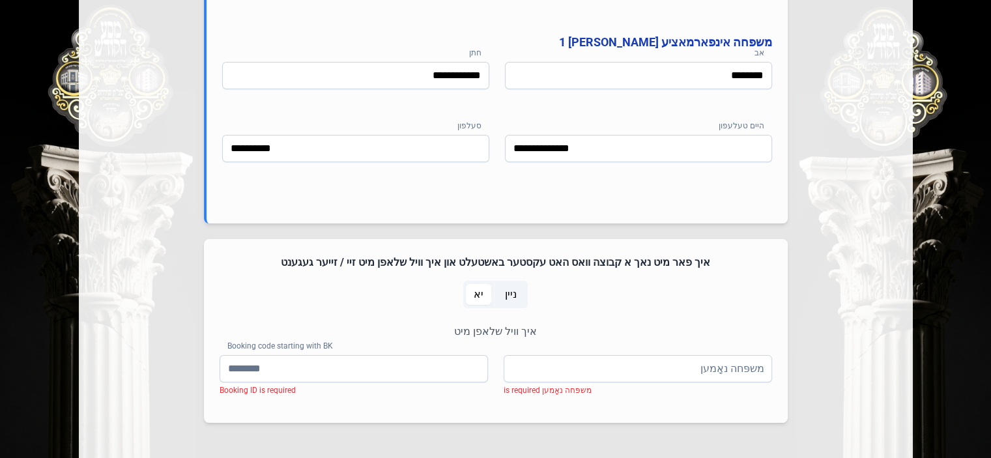
click at [513, 297] on span "ניין" at bounding box center [511, 295] width 12 height 16
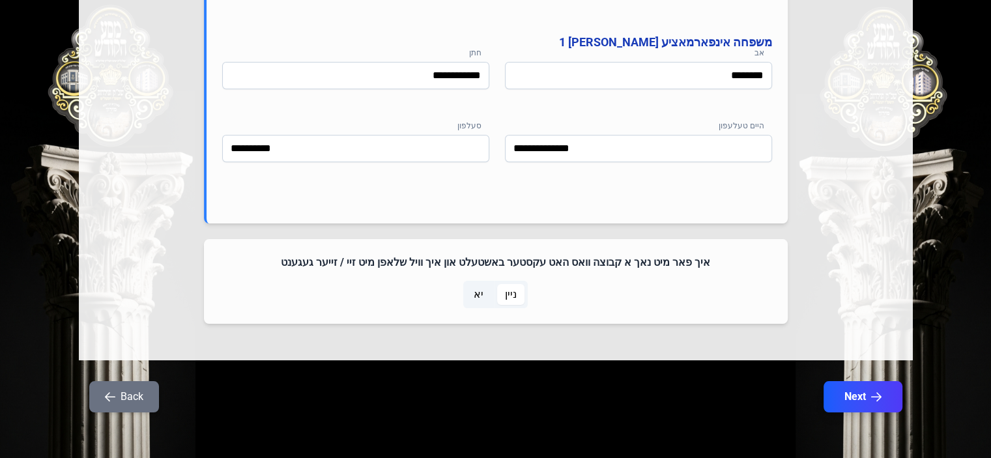
click at [513, 297] on span "ניין" at bounding box center [511, 295] width 12 height 16
click at [482, 294] on span "יא" at bounding box center [479, 295] width 10 height 16
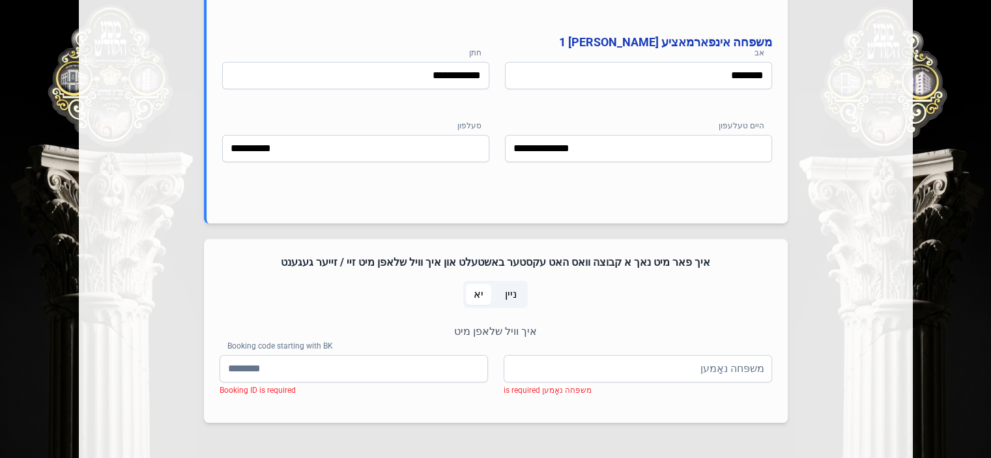
drag, startPoint x: 255, startPoint y: 344, endPoint x: 336, endPoint y: 347, distance: 80.8
click at [330, 347] on div "איך וויל שלאפן מיט משפּחה נאָמען משפּחה נאָמען is required Booking code startin…" at bounding box center [496, 365] width 552 height 83
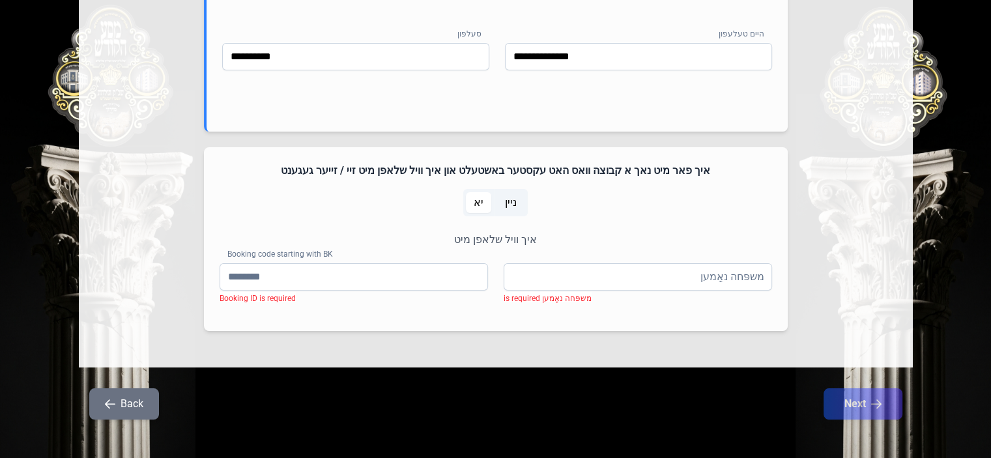
scroll to position [876, 0]
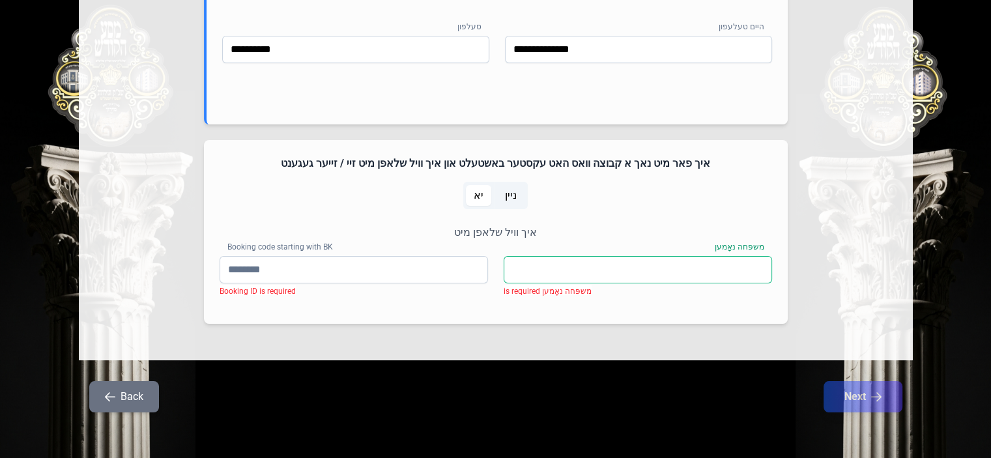
click at [585, 267] on input "משפּחה נאָמען" at bounding box center [638, 269] width 268 height 27
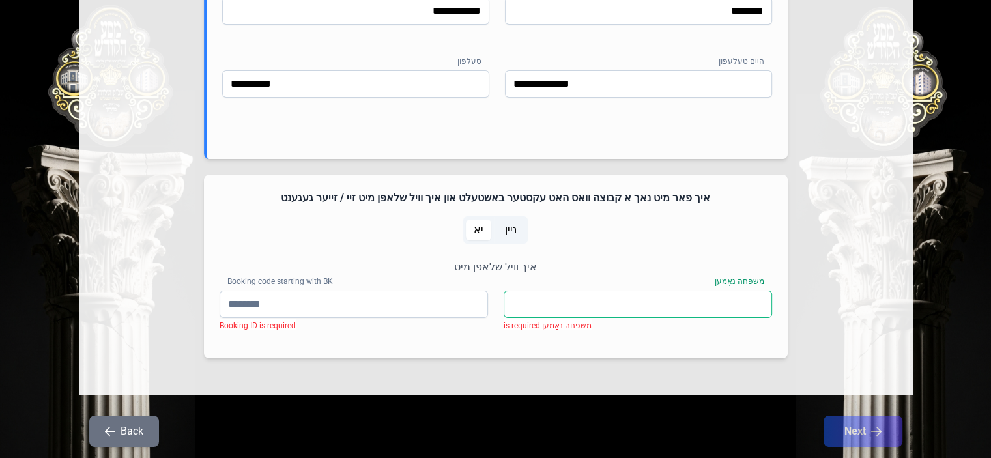
scroll to position [810, 0]
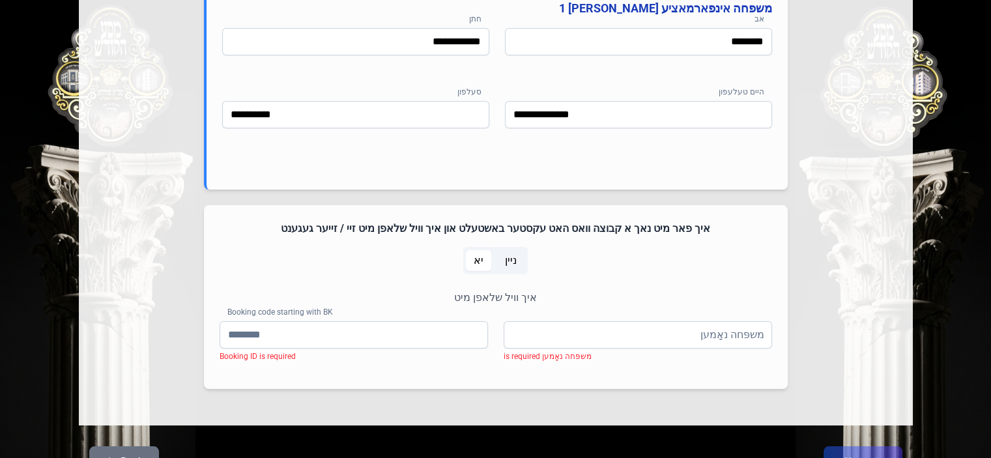
click at [511, 257] on span "ניין" at bounding box center [511, 261] width 12 height 16
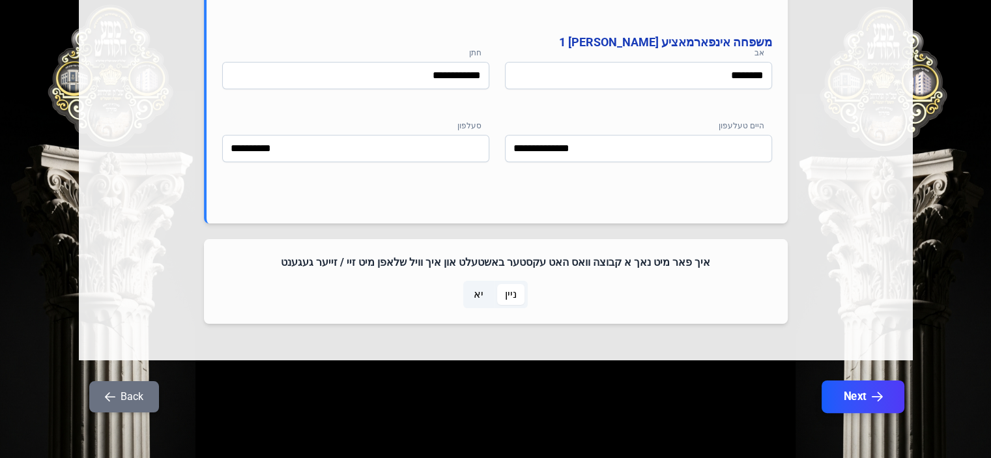
click at [850, 393] on button "Next" at bounding box center [862, 396] width 83 height 33
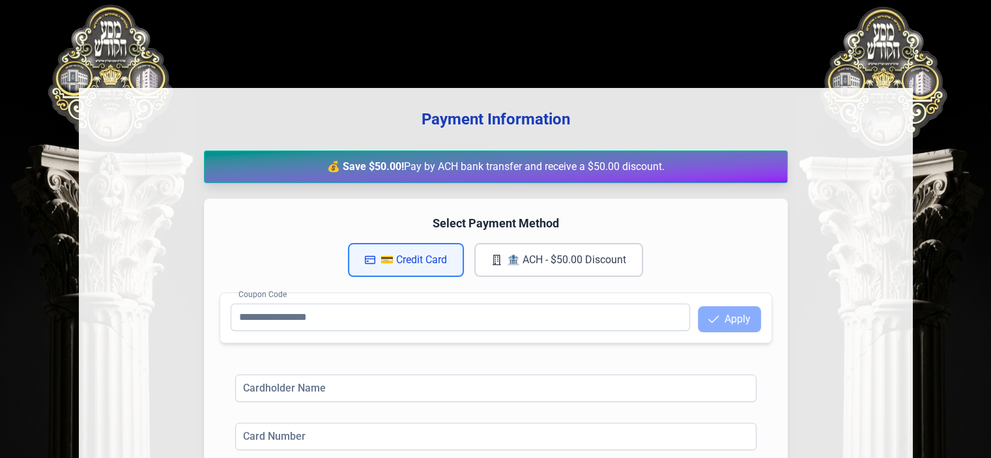
scroll to position [130, 0]
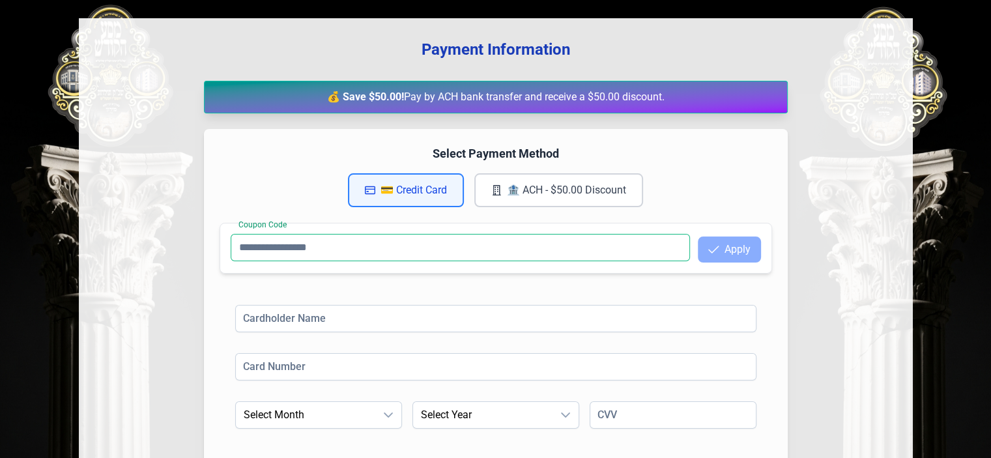
click at [298, 252] on input "Coupon Code" at bounding box center [460, 247] width 459 height 27
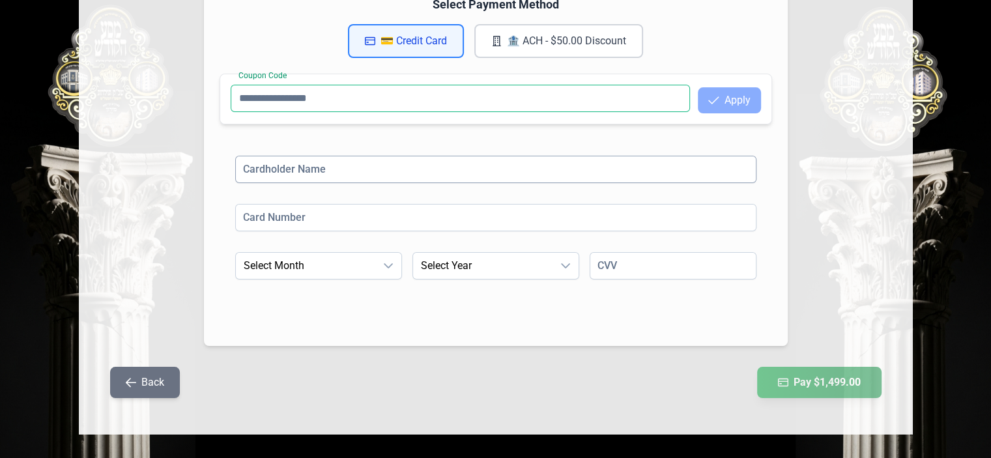
scroll to position [285, 0]
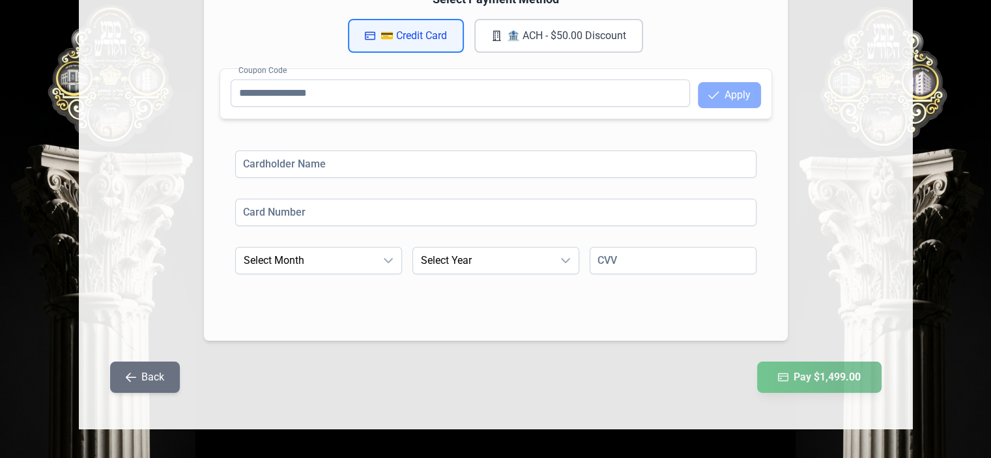
click at [157, 376] on button "Back" at bounding box center [145, 377] width 70 height 31
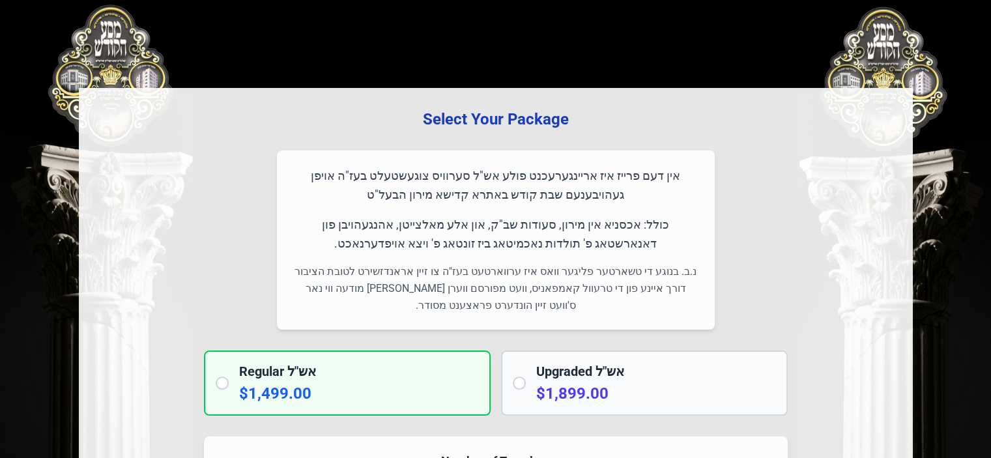
scroll to position [0, 0]
